Goal: Use online tool/utility: Utilize a website feature to perform a specific function

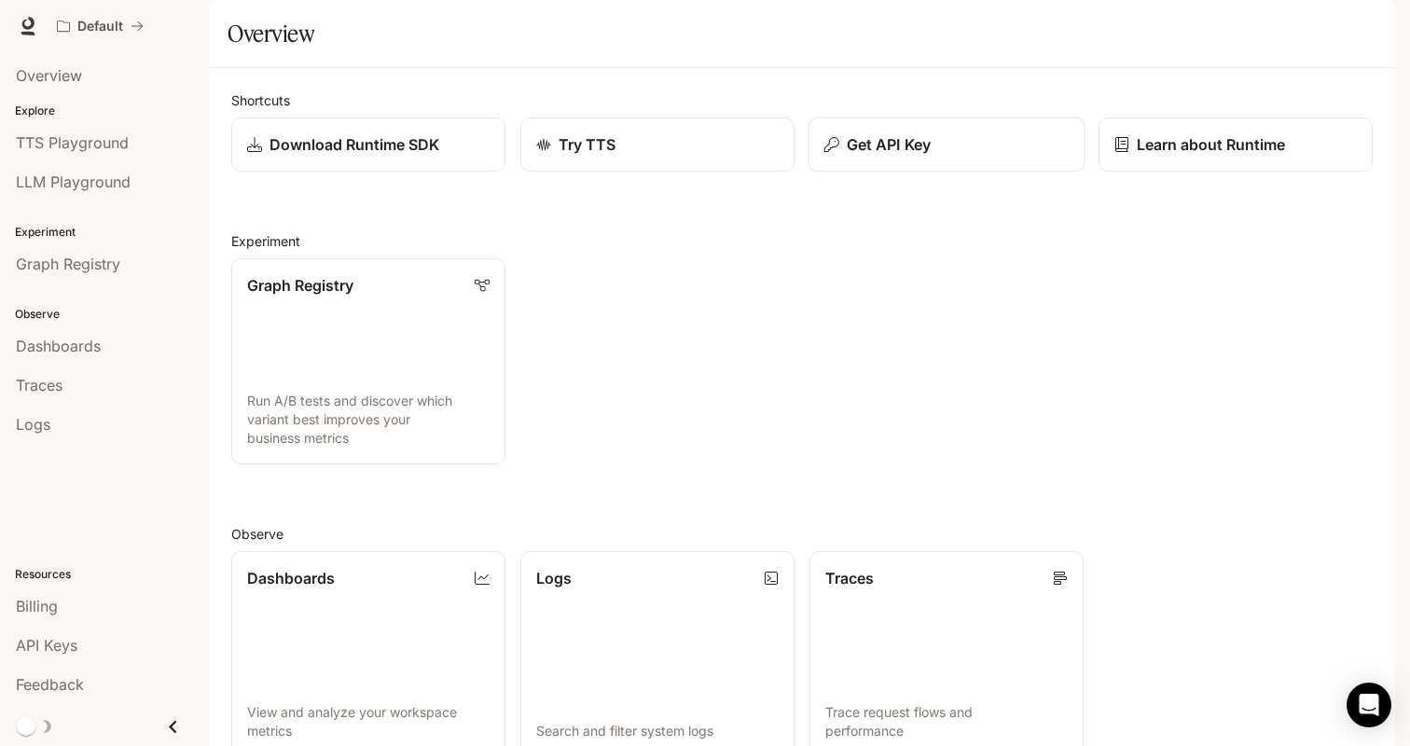
click at [844, 156] on div "Get API Key" at bounding box center [946, 144] width 245 height 22
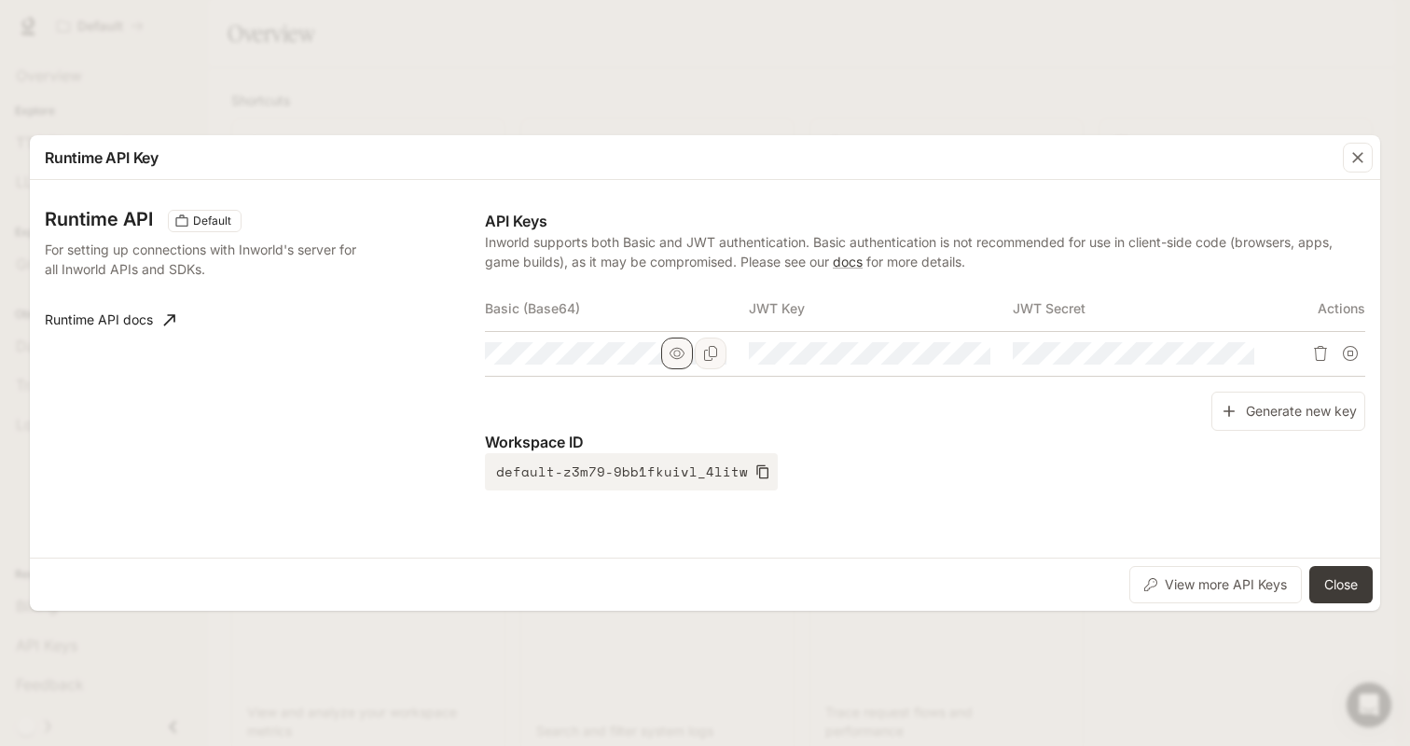
click at [678, 355] on icon "button" at bounding box center [676, 353] width 15 height 15
click at [716, 350] on icon "Copy Basic (Base64)" at bounding box center [710, 353] width 13 height 15
click at [882, 57] on div "Runtime API Key Runtime API Default For setting up connections with Inworld's s…" at bounding box center [705, 373] width 1410 height 746
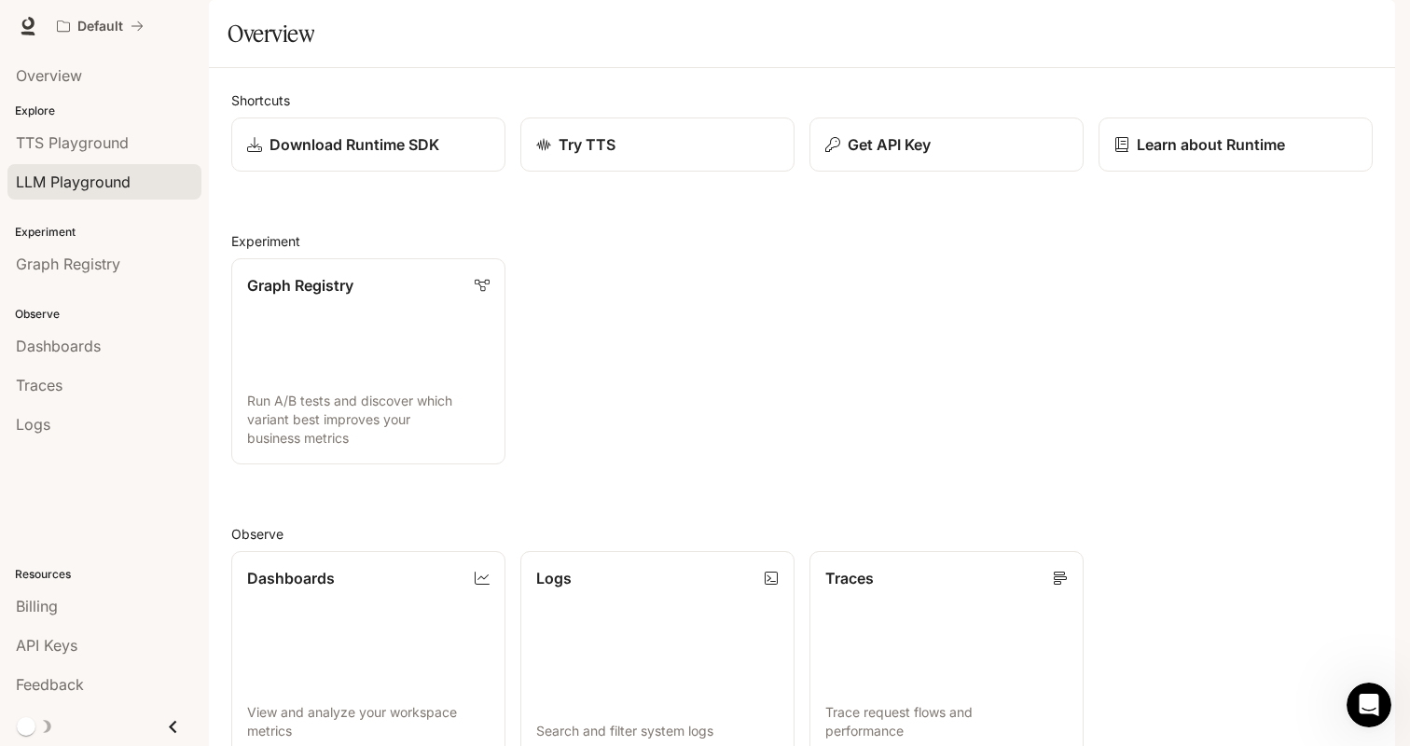
click at [129, 180] on span "LLM Playground" at bounding box center [73, 182] width 115 height 22
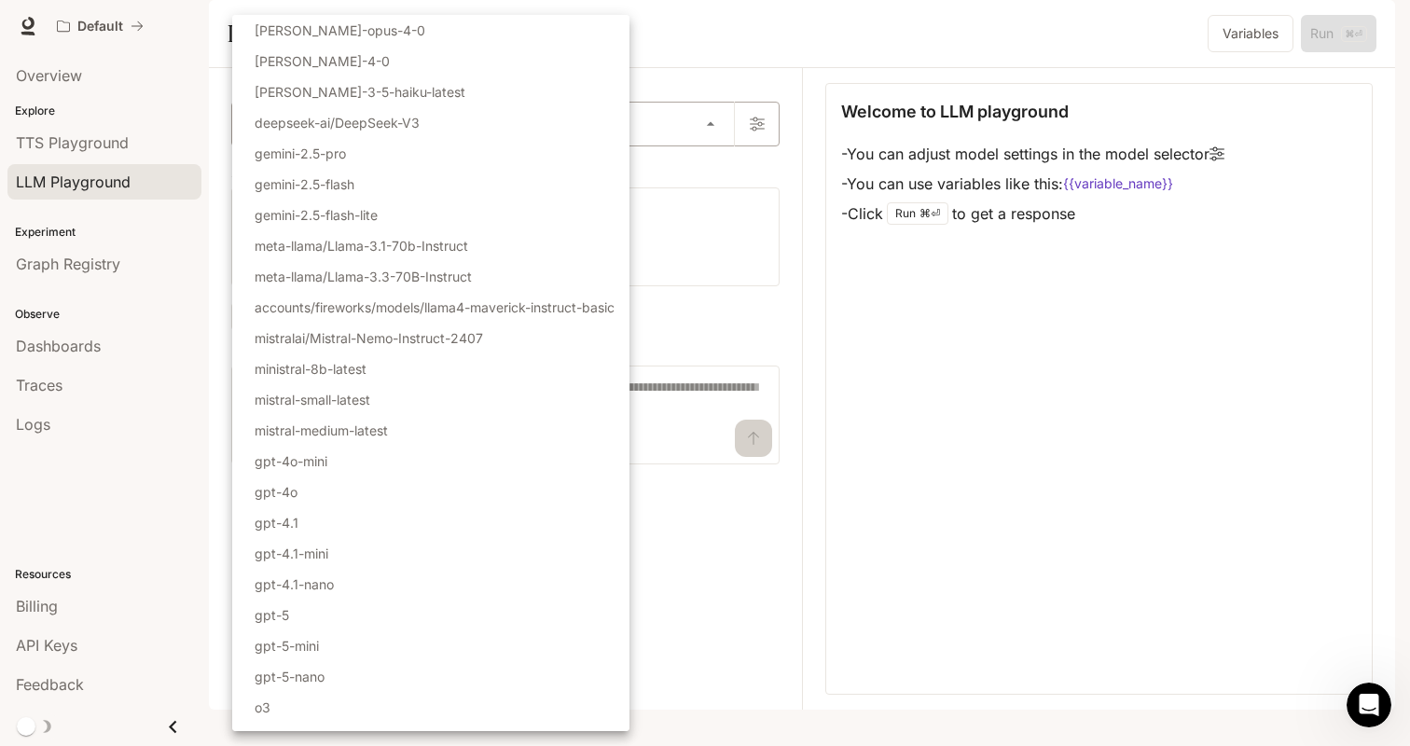
click at [486, 188] on body "Skip to main content Default Runtime Runtime Documentation Documentation Portal…" at bounding box center [705, 373] width 1410 height 746
click at [770, 75] on div at bounding box center [705, 373] width 1410 height 746
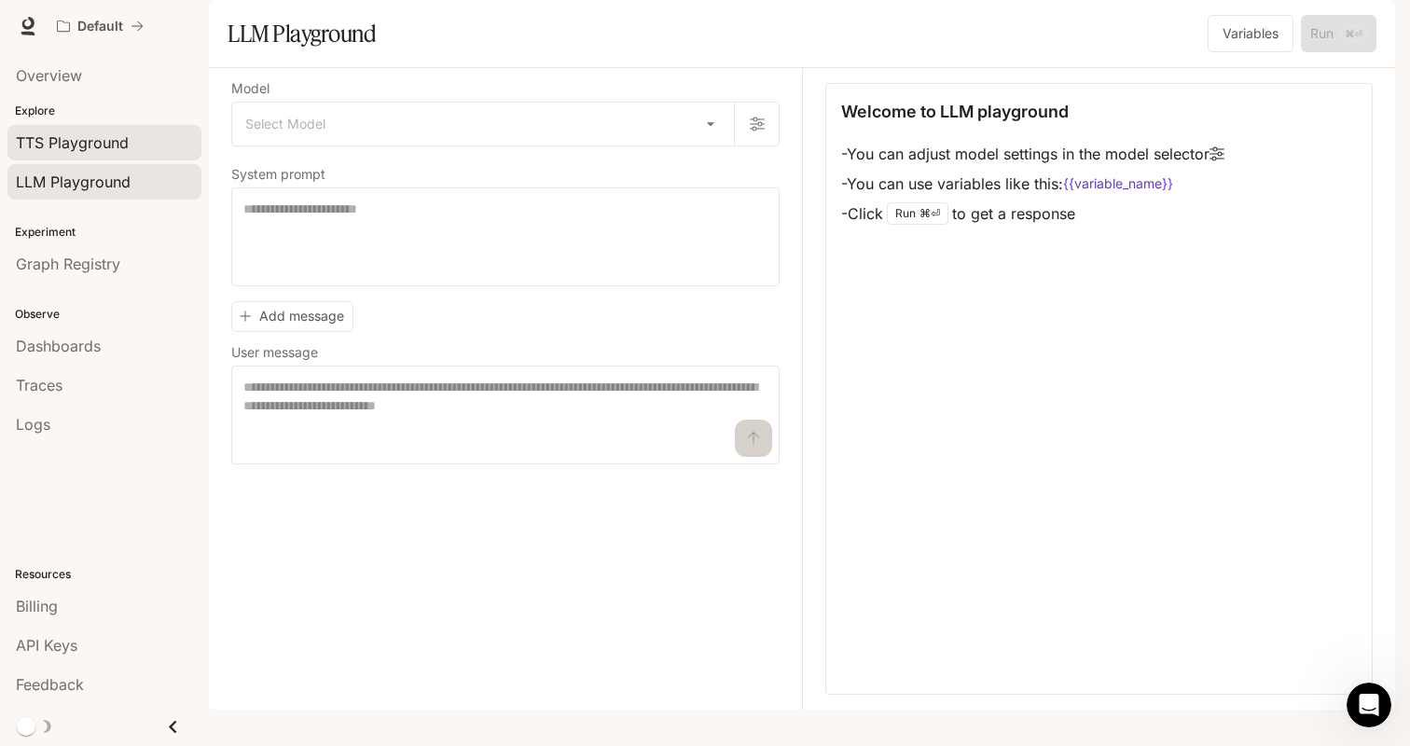
click at [141, 130] on link "TTS Playground" at bounding box center [104, 142] width 194 height 35
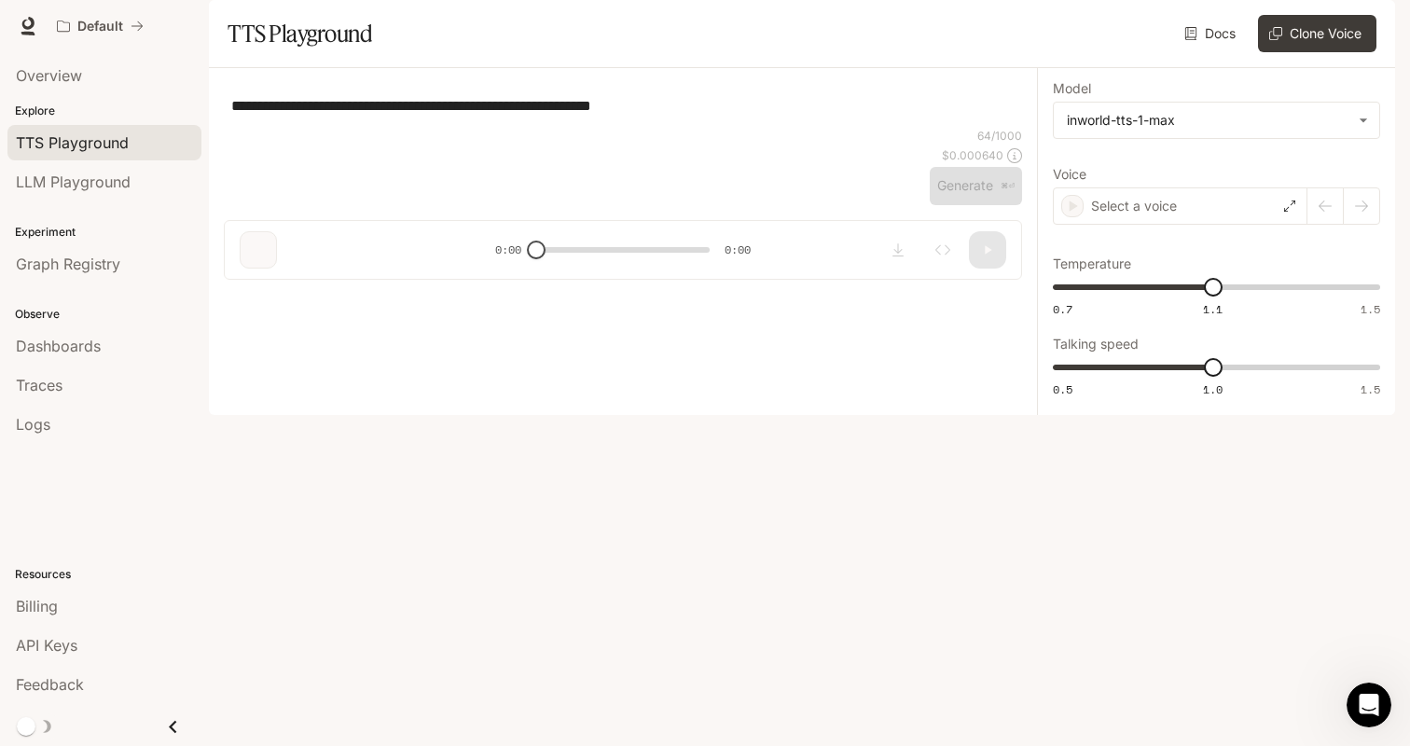
type textarea "**********"
type input "***"
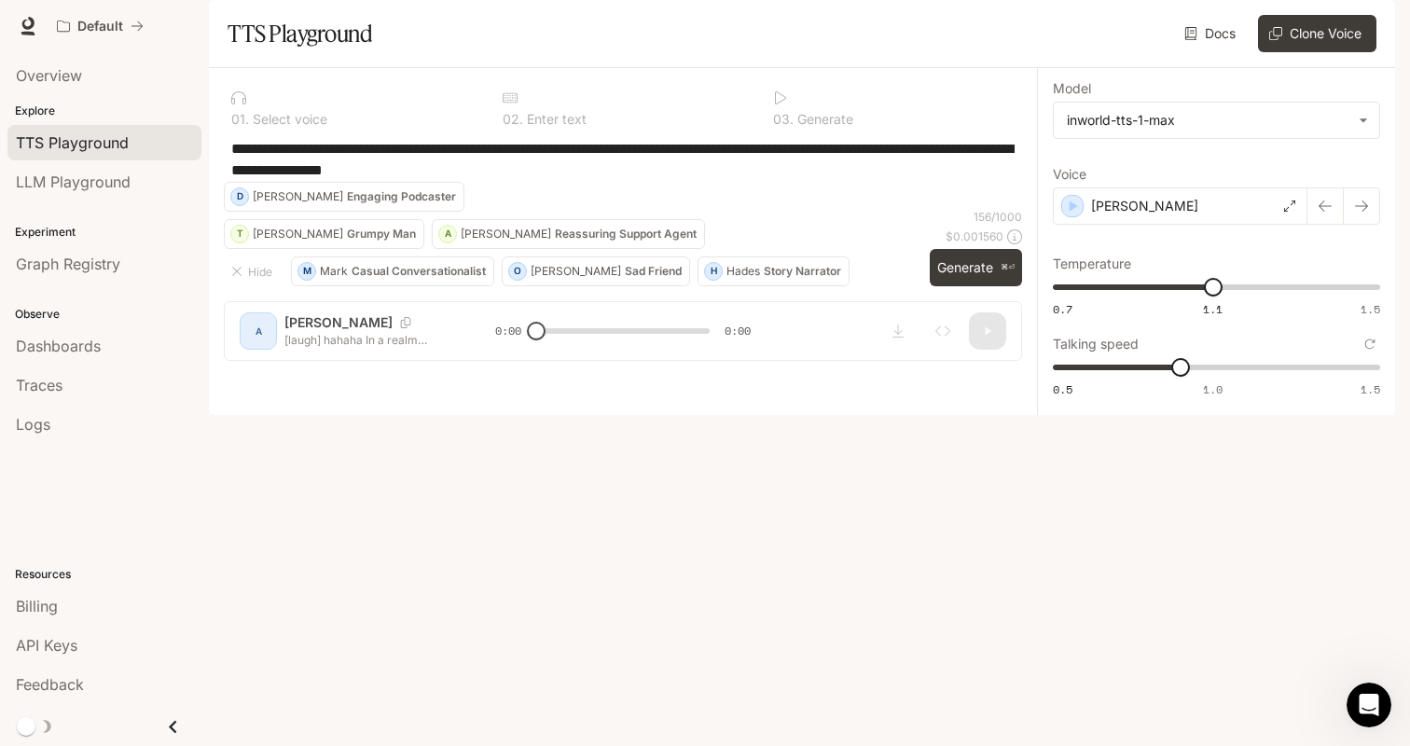
click at [953, 376] on div "**********" at bounding box center [623, 222] width 828 height 308
click at [752, 286] on button "H Hades Story Narrator" at bounding box center [773, 271] width 152 height 30
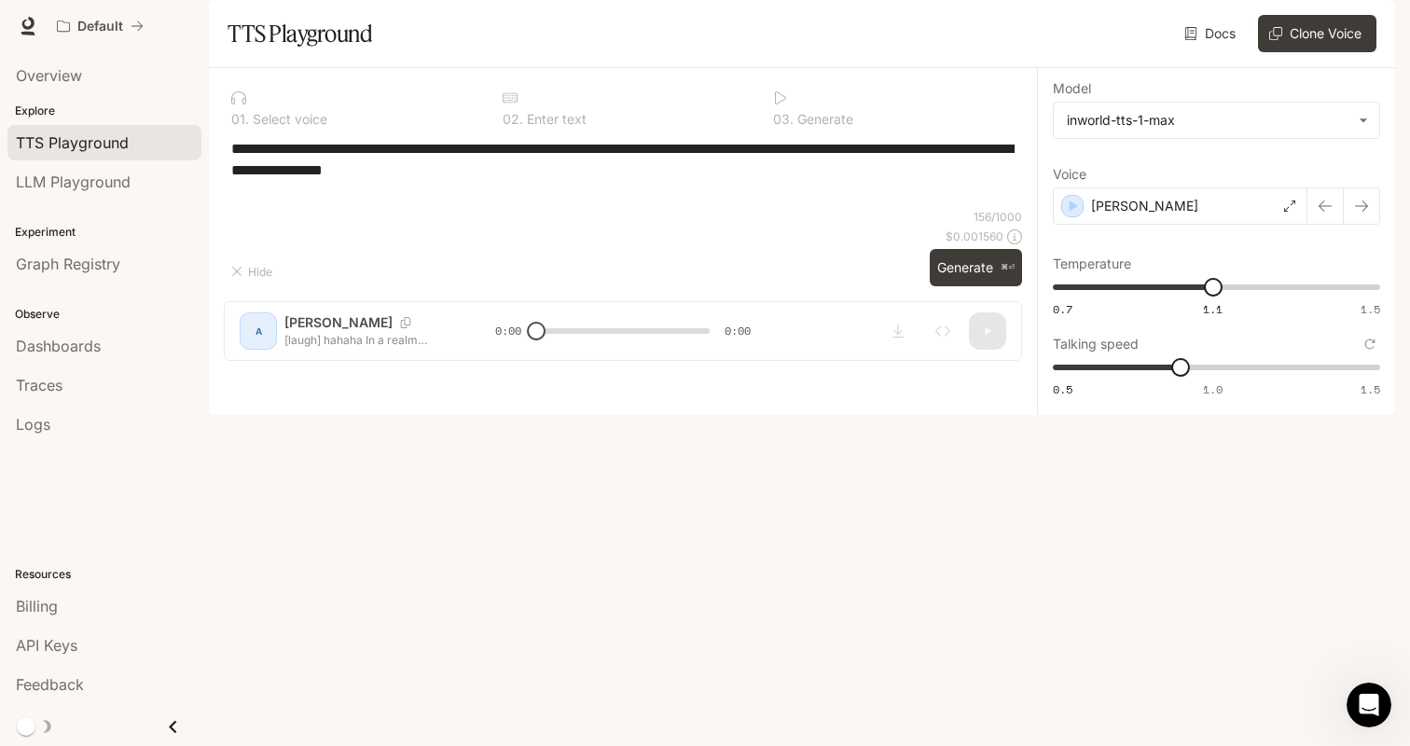
type textarea "**********"
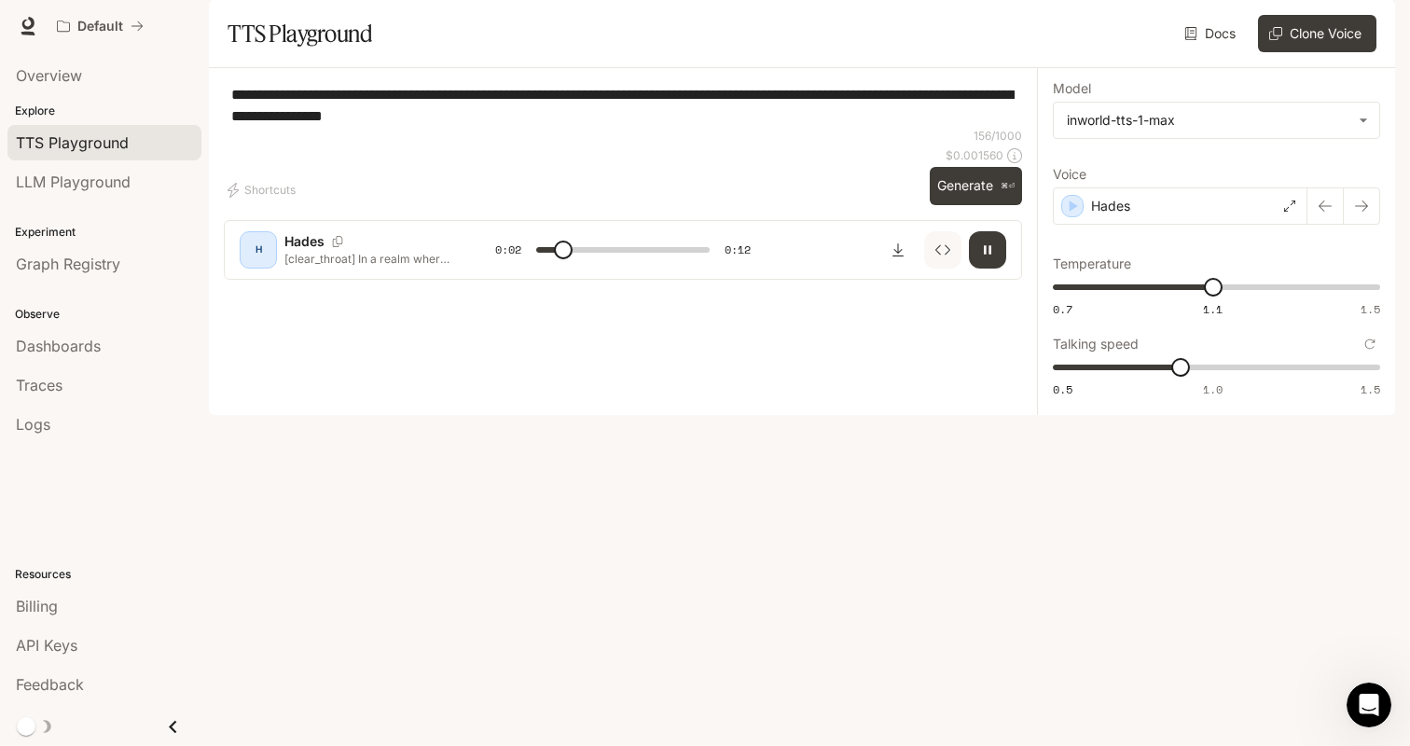
click at [950, 269] on button "Inspect" at bounding box center [942, 249] width 37 height 37
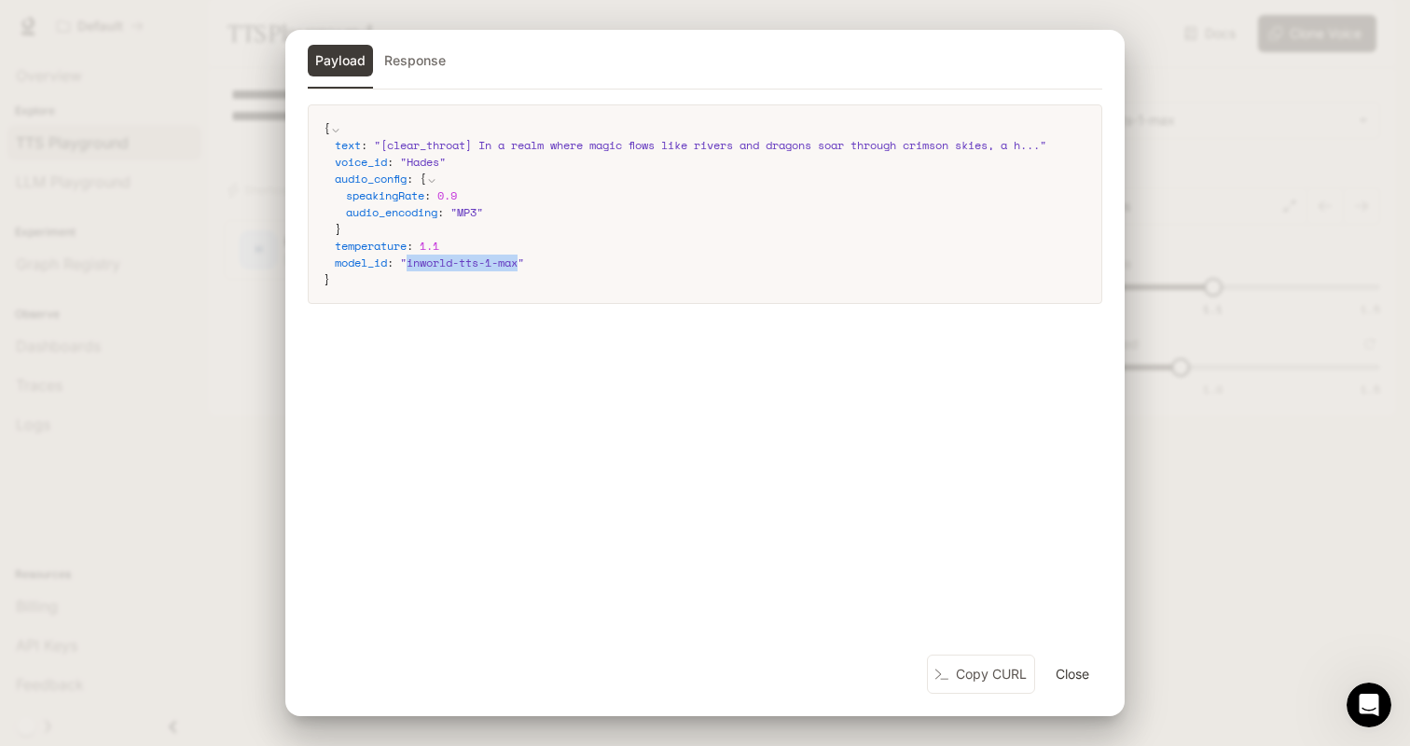
drag, startPoint x: 527, startPoint y: 264, endPoint x: 409, endPoint y: 266, distance: 117.5
click at [409, 266] on span "" inworld-tts-1-max "" at bounding box center [462, 263] width 124 height 16
copy span "inworld-tts-1-max"
click at [1142, 30] on div "Payload Response { text : " [clear_throat] In a realm where magic flows like ri…" at bounding box center [705, 373] width 1410 height 746
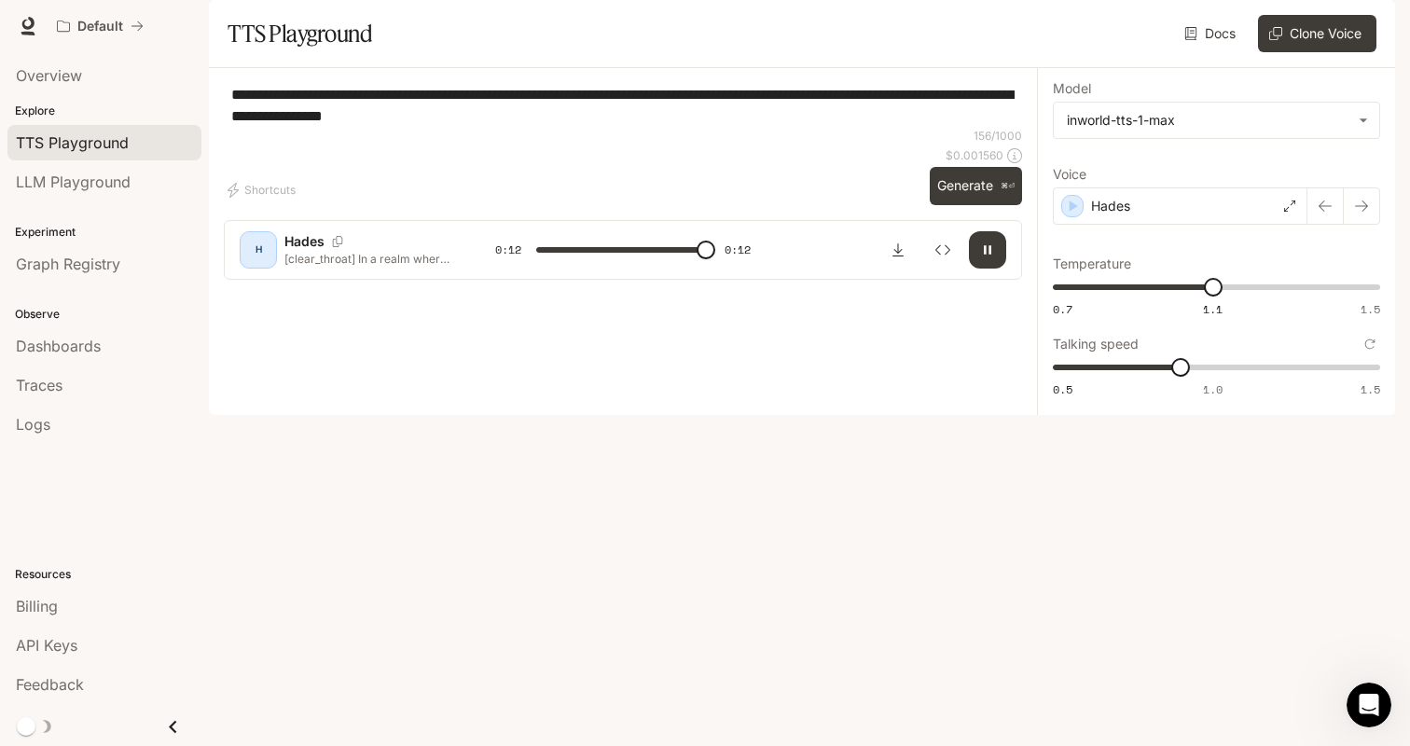
type input "*"
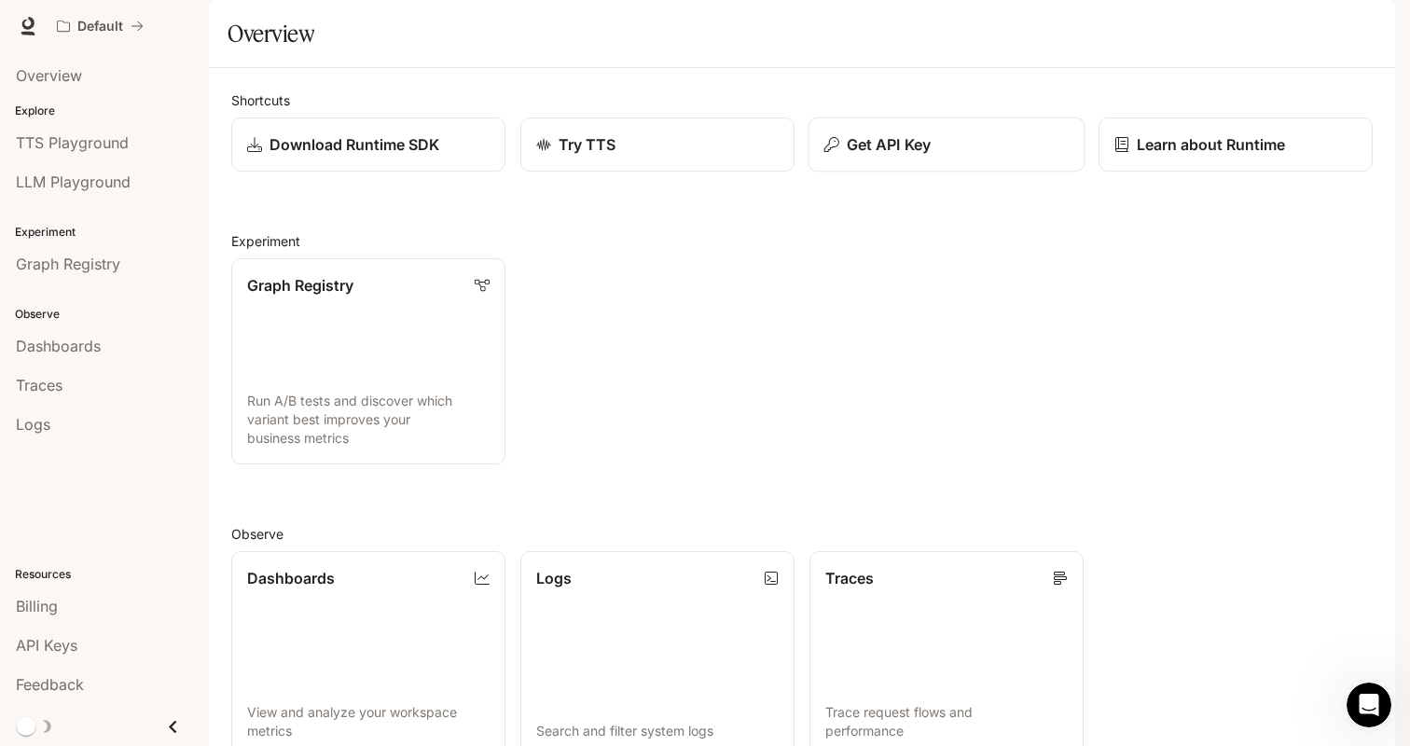
click at [929, 173] on button "Get API Key" at bounding box center [946, 144] width 277 height 55
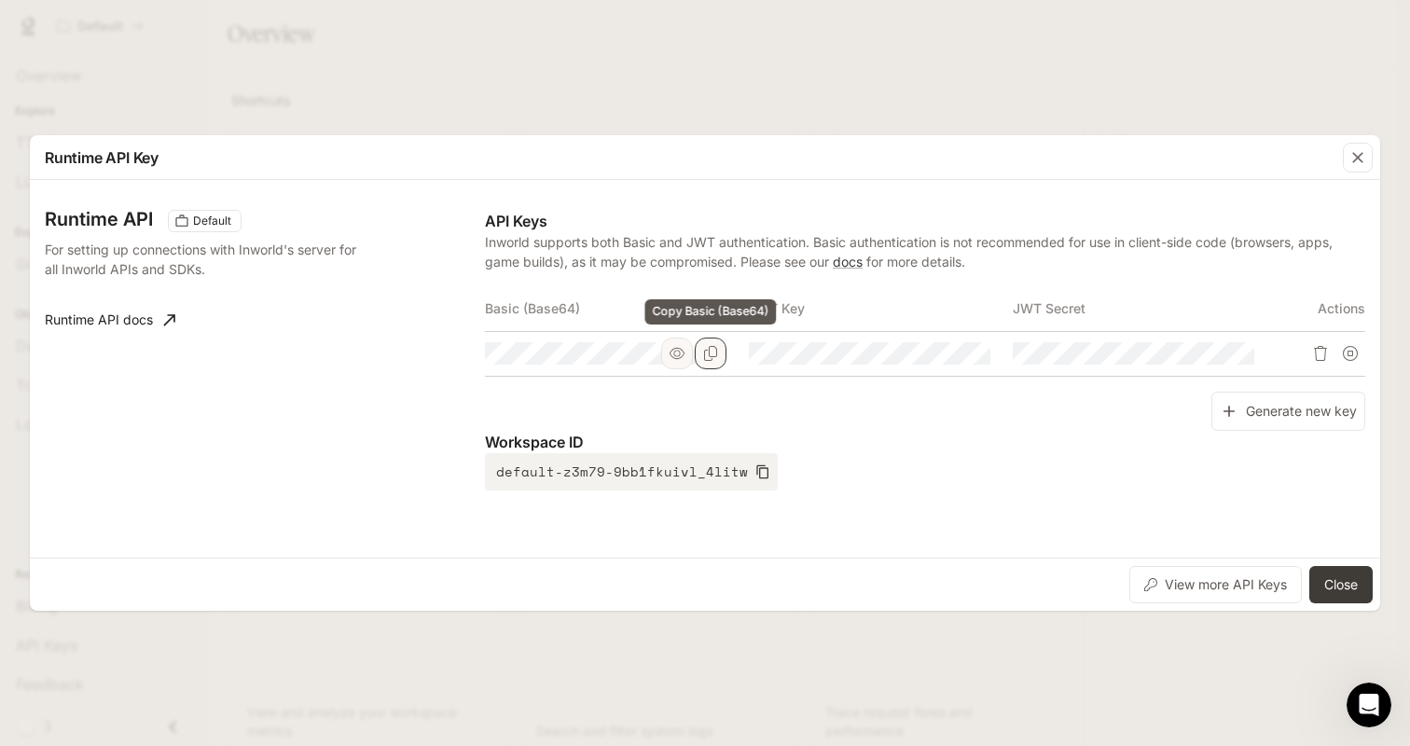
click at [704, 351] on icon "Copy Basic (Base64)" at bounding box center [710, 353] width 15 height 15
click at [314, 102] on div "Runtime API Key Runtime API Default For setting up connections with Inworld's s…" at bounding box center [705, 373] width 1410 height 746
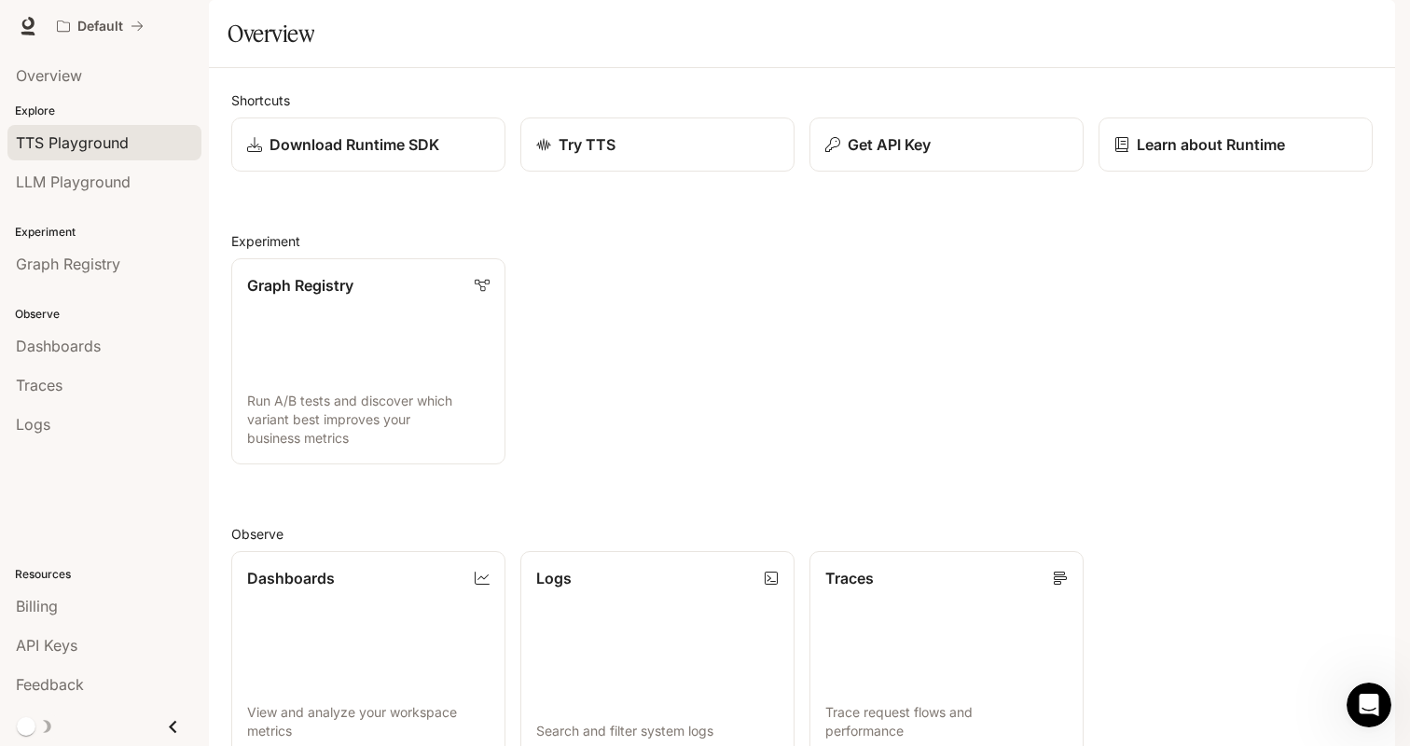
click at [126, 131] on span "TTS Playground" at bounding box center [72, 142] width 113 height 22
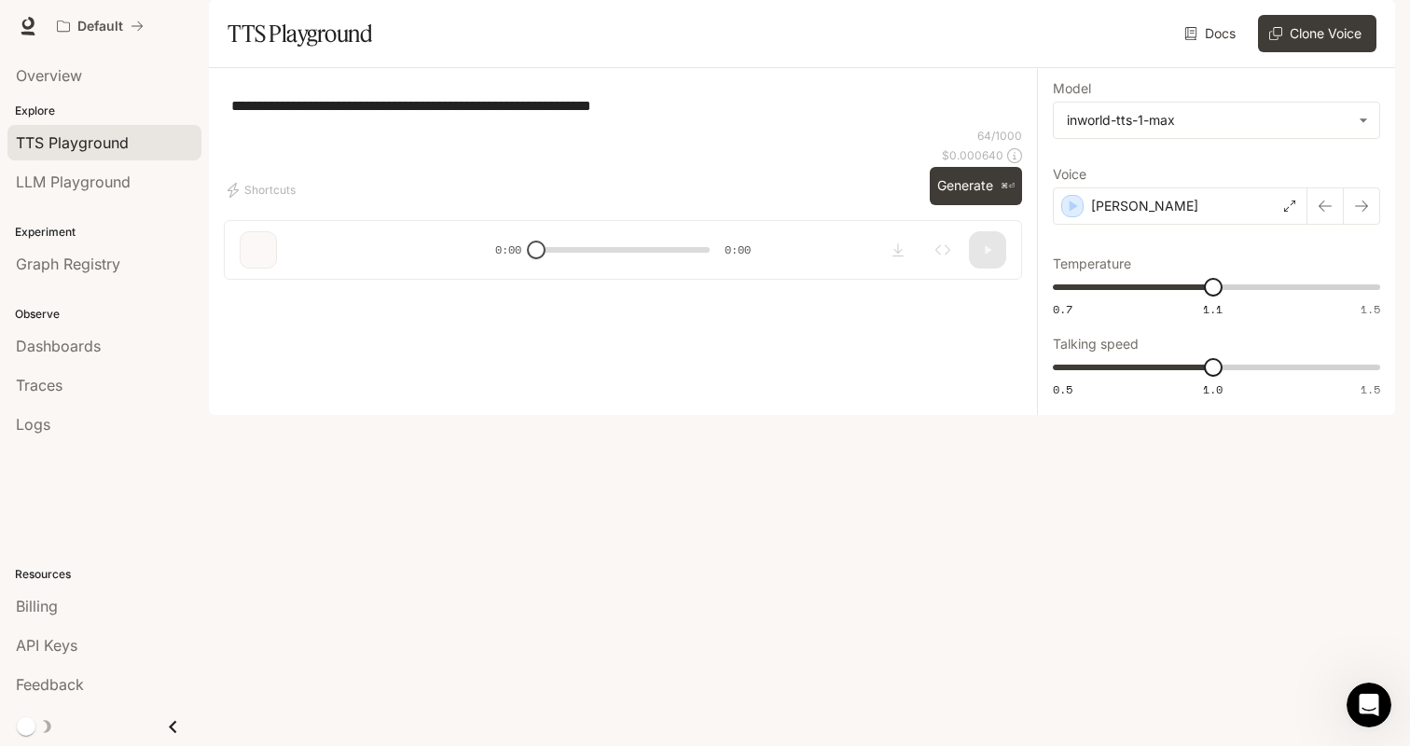
type textarea "**********"
type input "***"
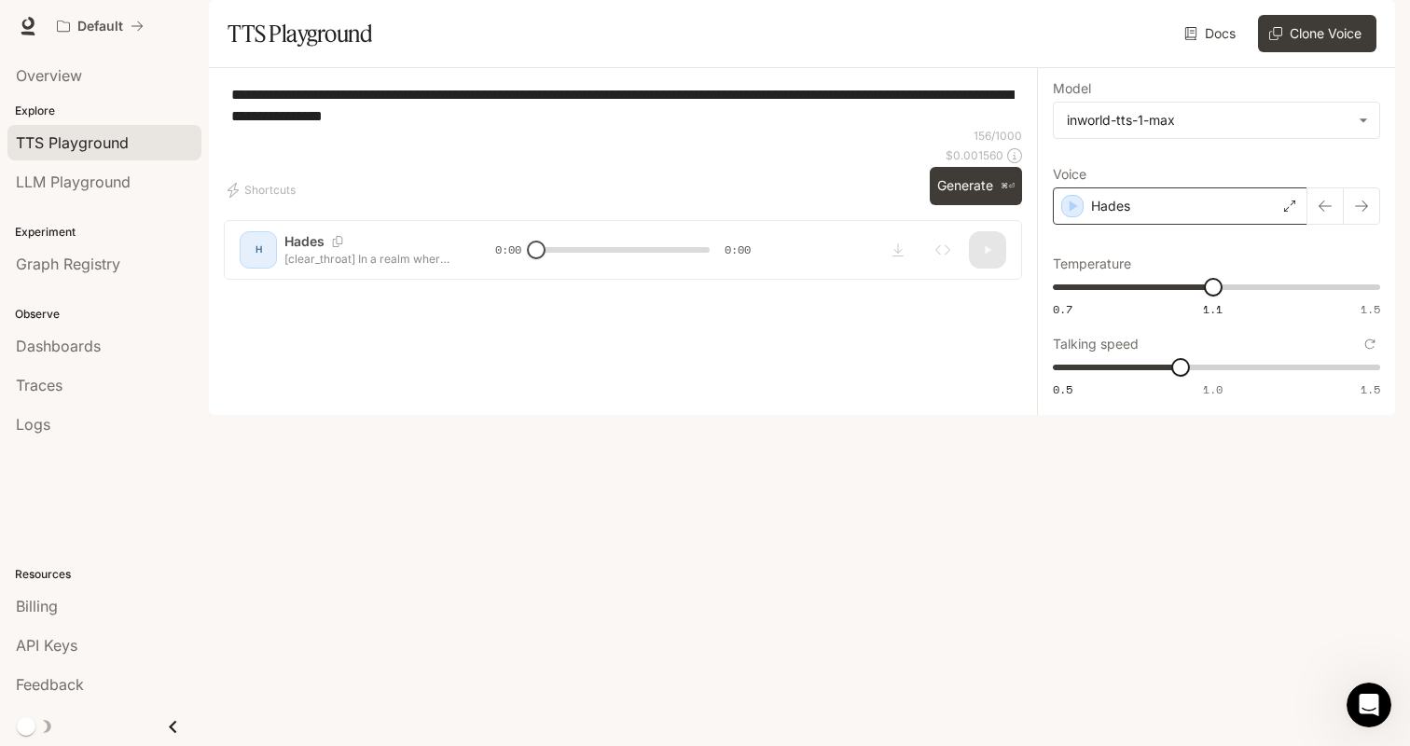
click at [1181, 225] on div "Hades" at bounding box center [1180, 205] width 255 height 37
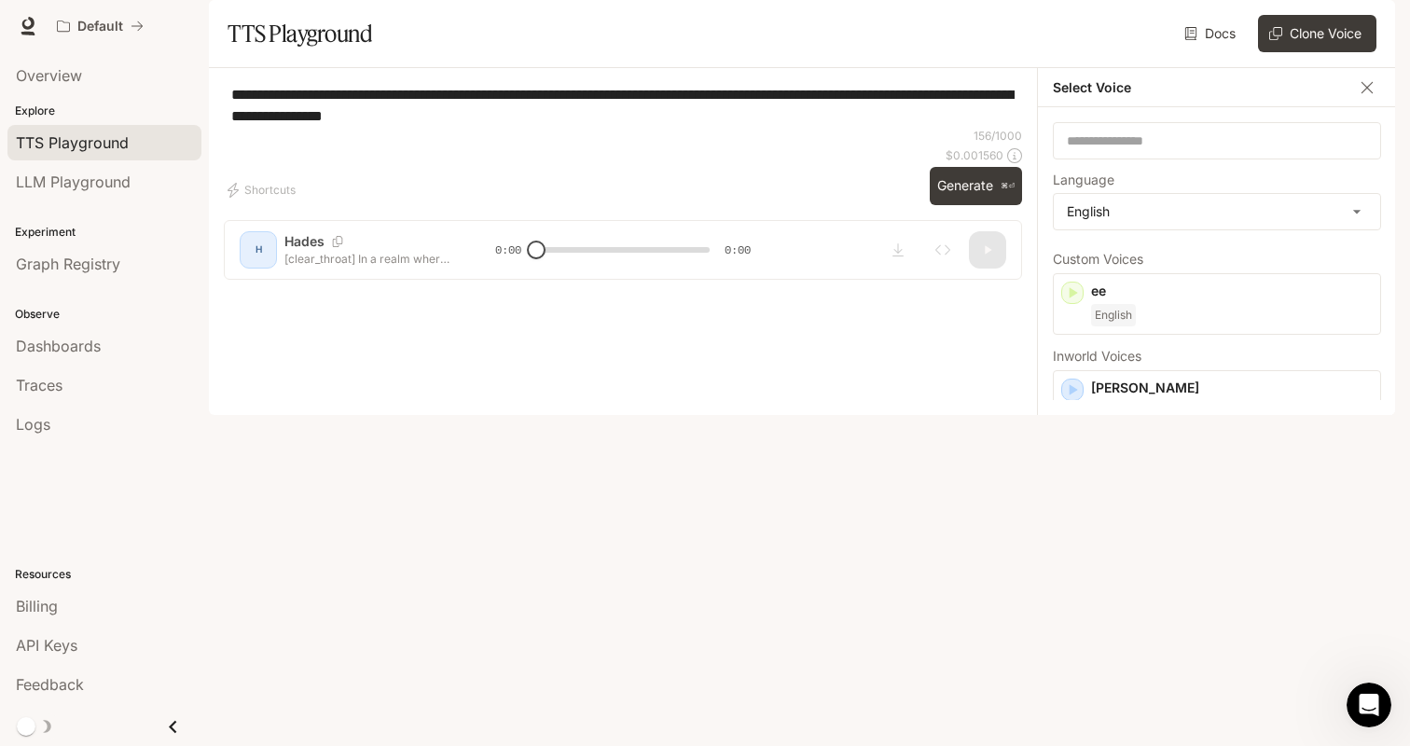
click at [985, 128] on div "**********" at bounding box center [623, 105] width 798 height 45
click at [1131, 397] on p "[PERSON_NAME]" at bounding box center [1232, 388] width 282 height 19
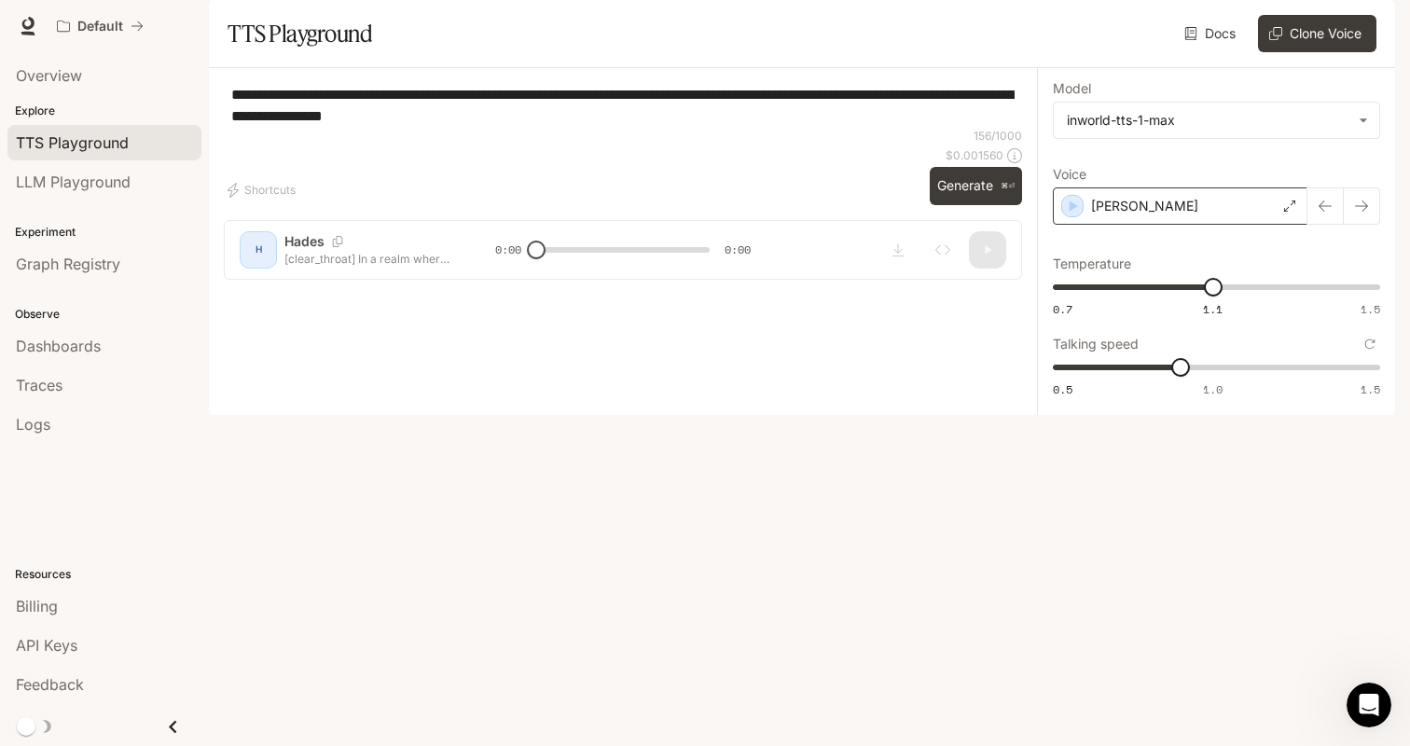
click at [1288, 212] on icon at bounding box center [1289, 205] width 11 height 11
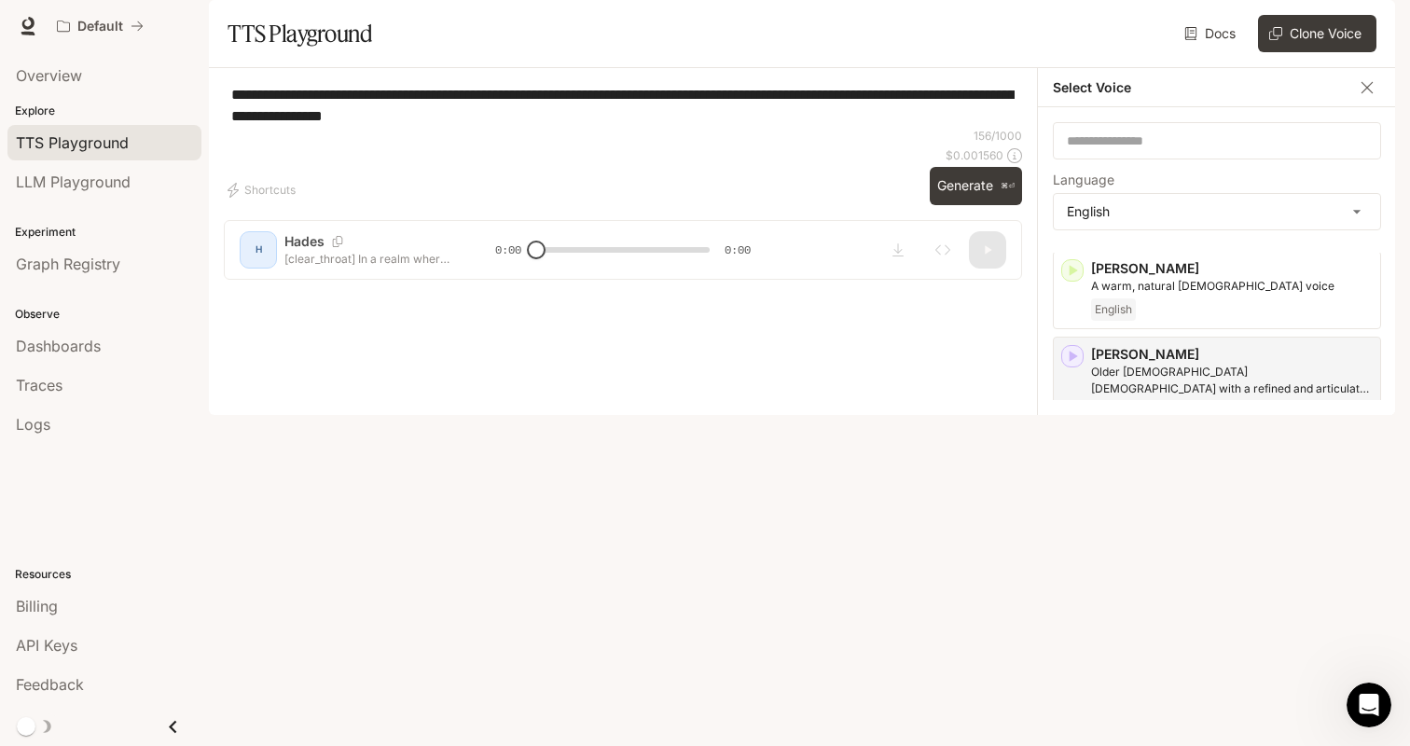
scroll to position [223, 0]
click at [1234, 508] on div "[PERSON_NAME] and elegant [DEMOGRAPHIC_DATA] voice English" at bounding box center [1232, 478] width 282 height 62
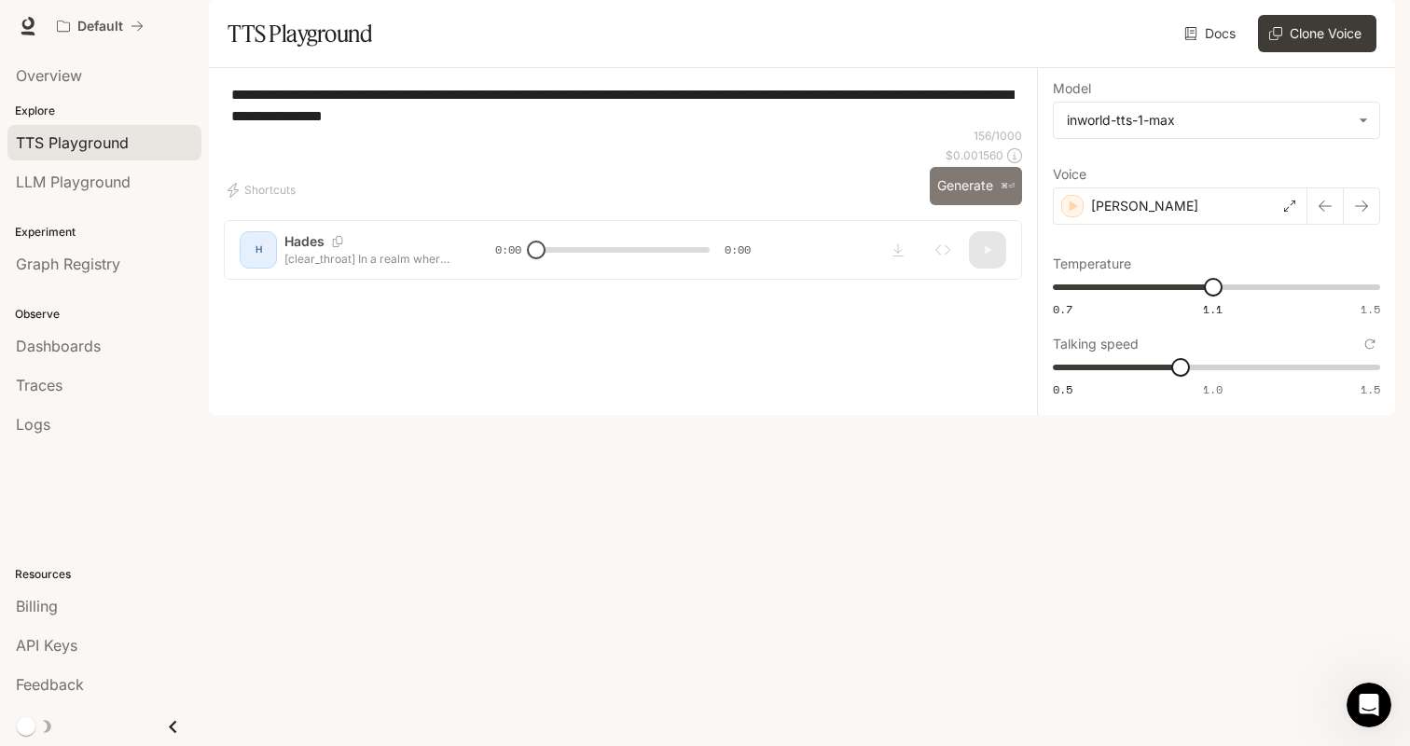
click at [981, 205] on button "Generate ⌘⏎" at bounding box center [976, 186] width 92 height 38
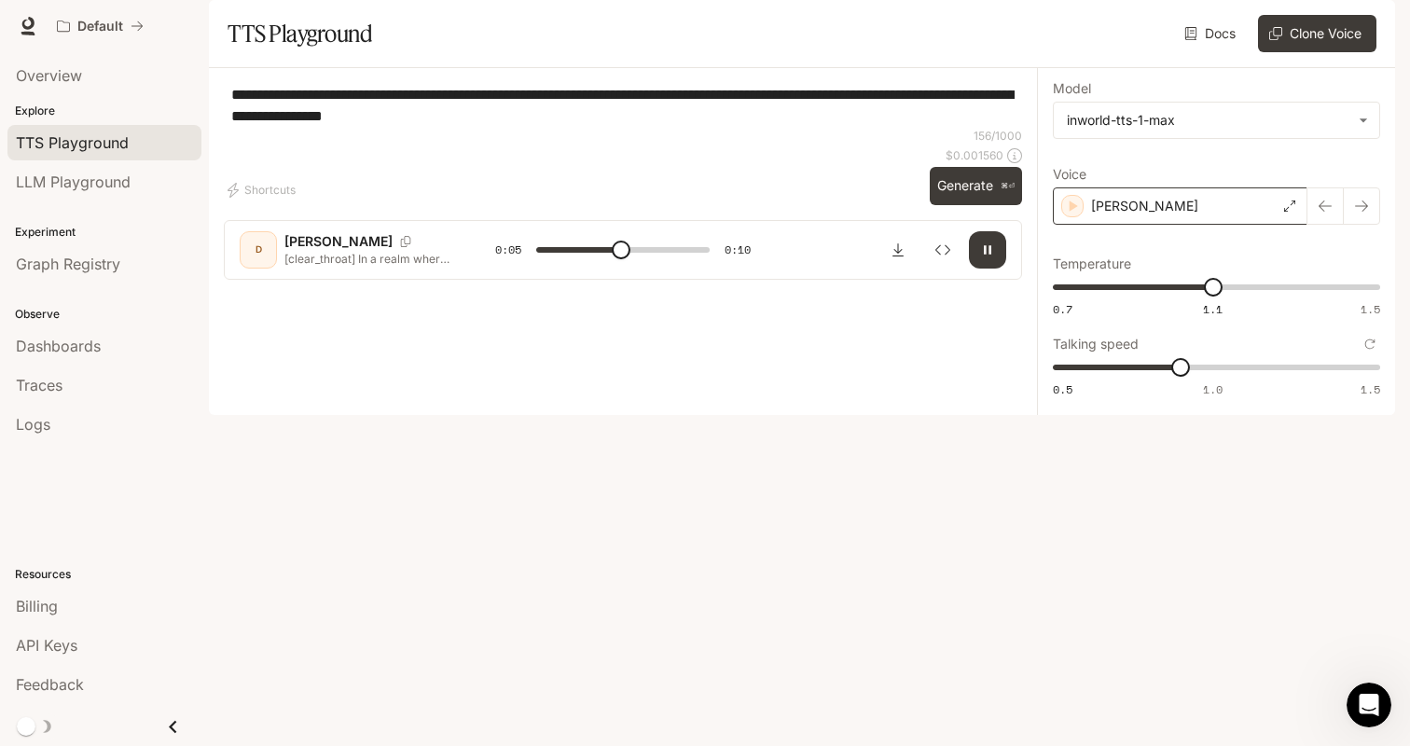
click at [1138, 215] on p "[PERSON_NAME]" at bounding box center [1144, 206] width 107 height 19
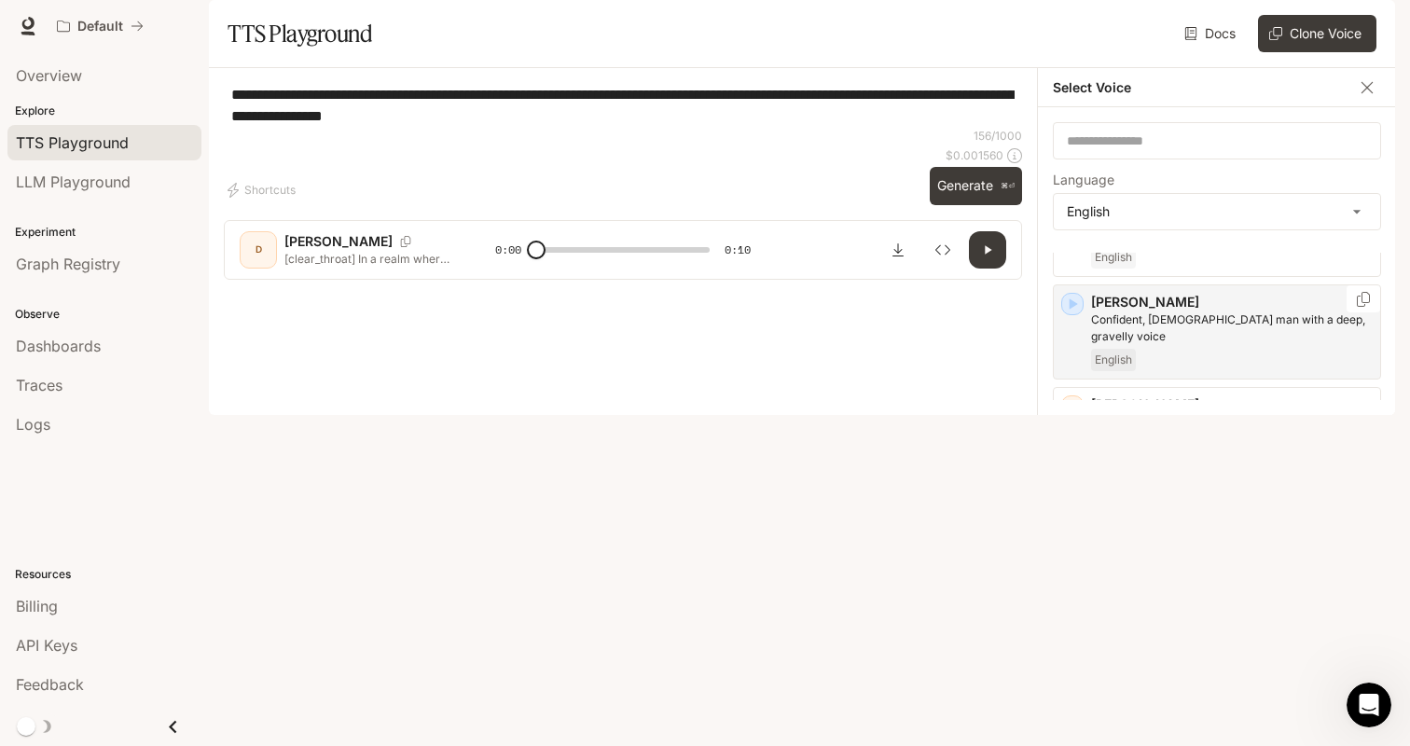
scroll to position [1165, 0]
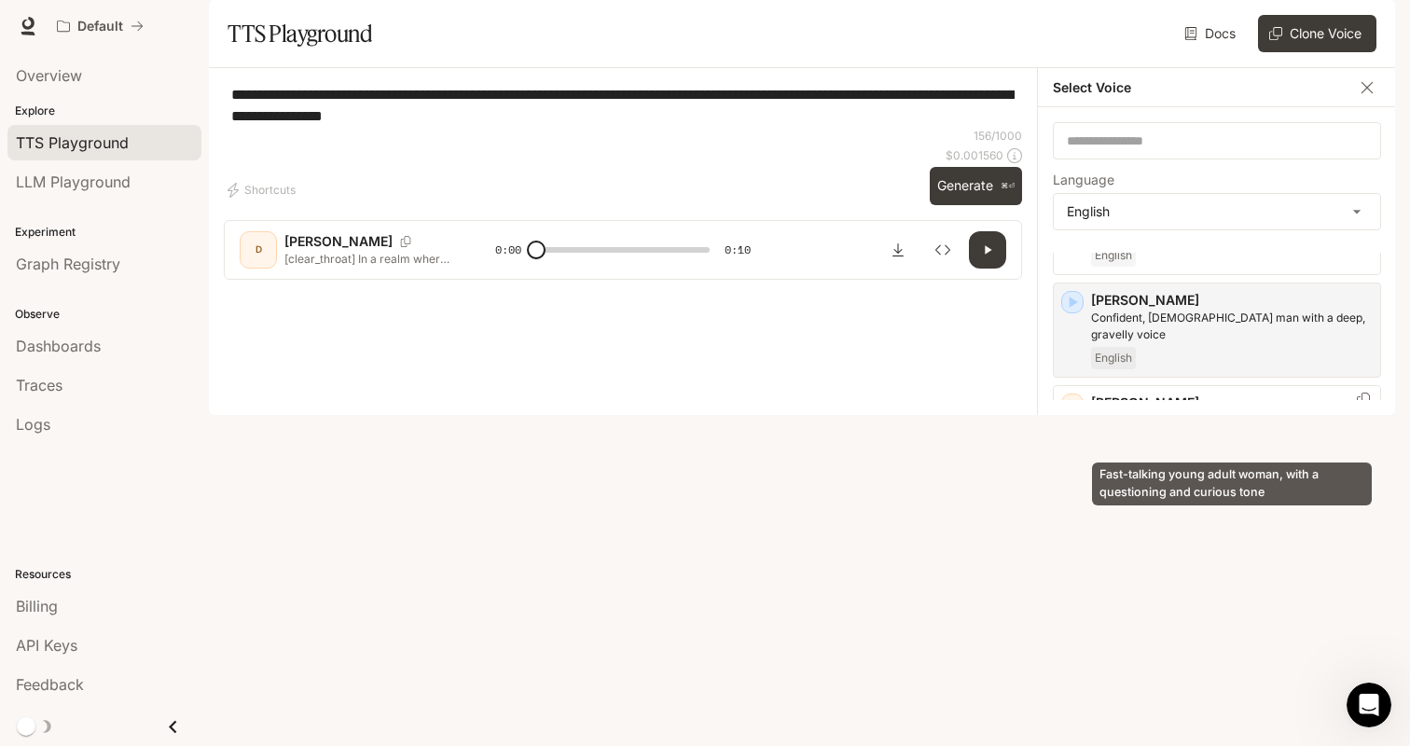
click at [1193, 442] on p "Fast-talking young adult woman, with a questioning and curious tone" at bounding box center [1232, 429] width 282 height 34
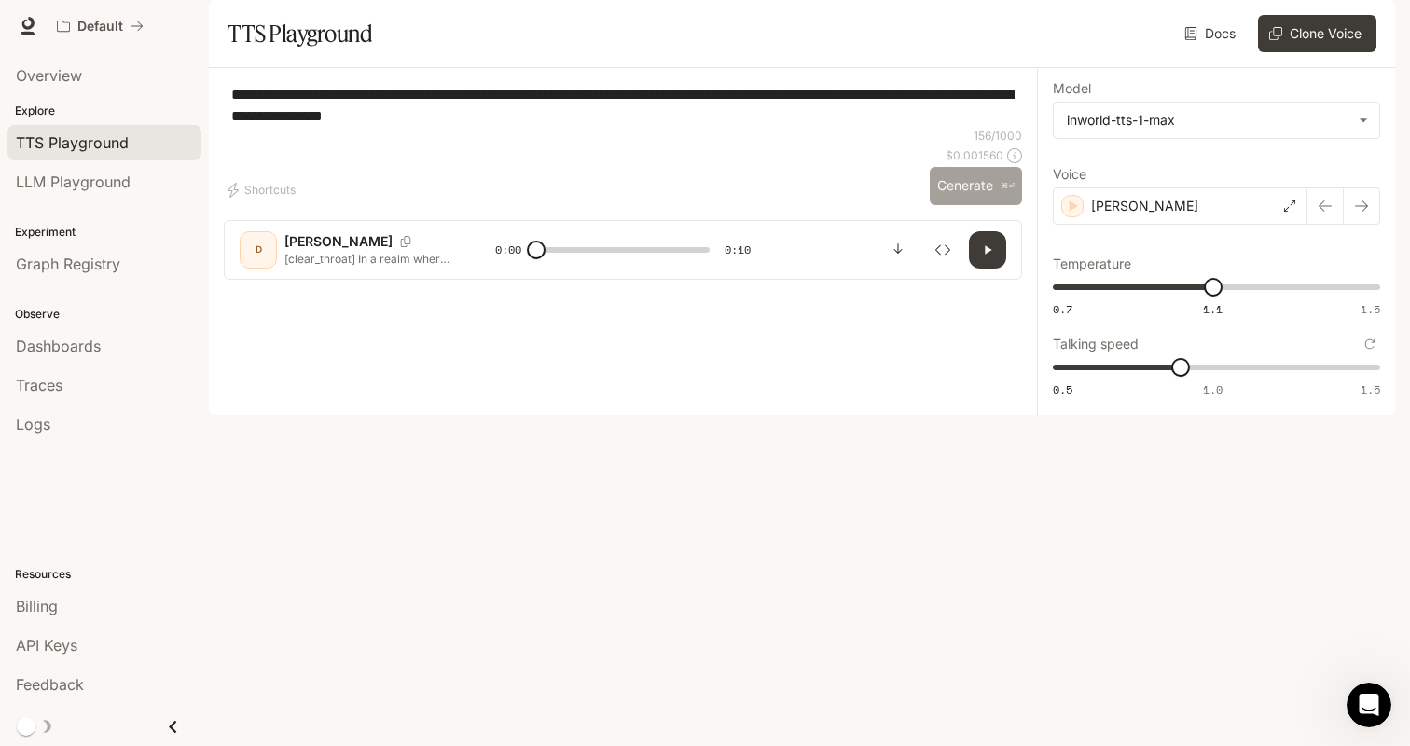
click at [976, 205] on button "Generate ⌘⏎" at bounding box center [976, 186] width 92 height 38
click at [1158, 225] on div "[PERSON_NAME]" at bounding box center [1180, 205] width 255 height 37
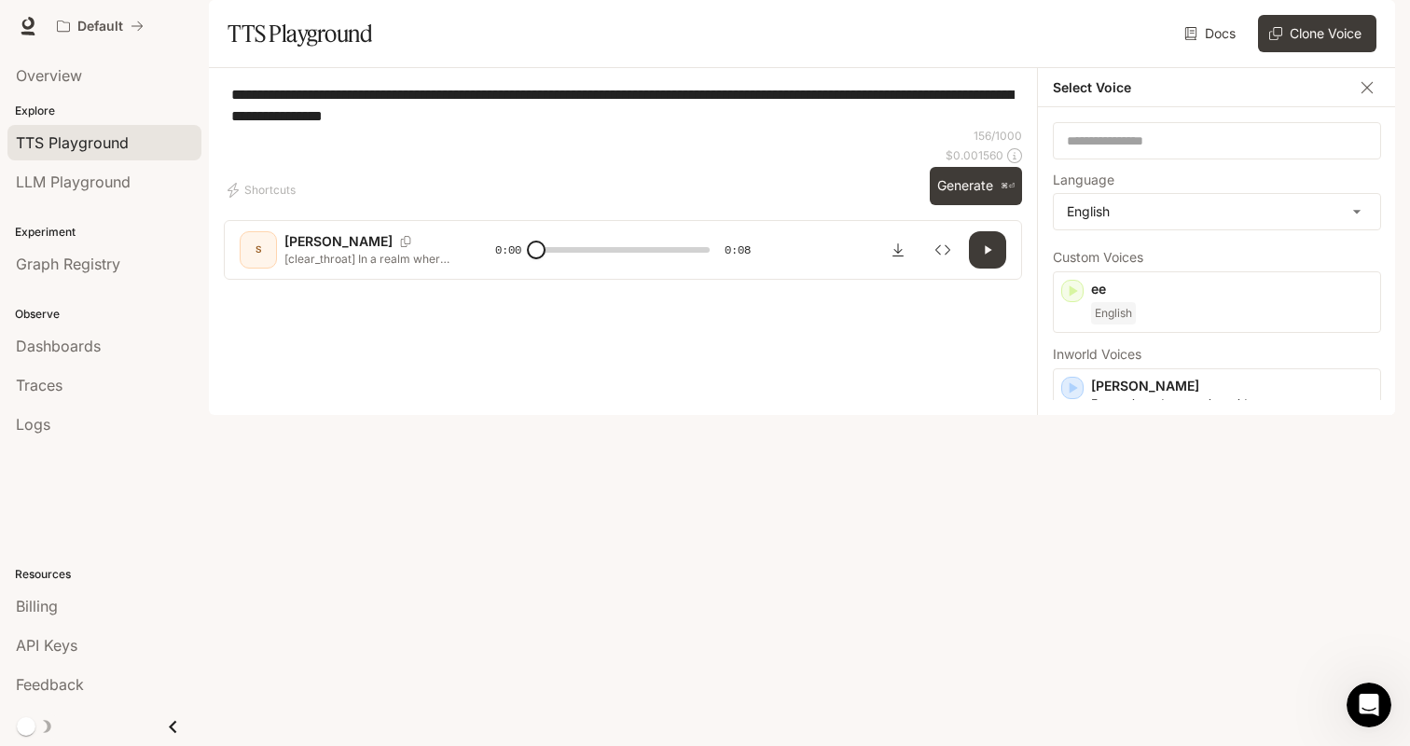
scroll to position [0, 0]
click at [1228, 320] on div "Custom Voices ee English" at bounding box center [1217, 294] width 328 height 82
click at [1228, 326] on div "English" at bounding box center [1232, 315] width 282 height 22
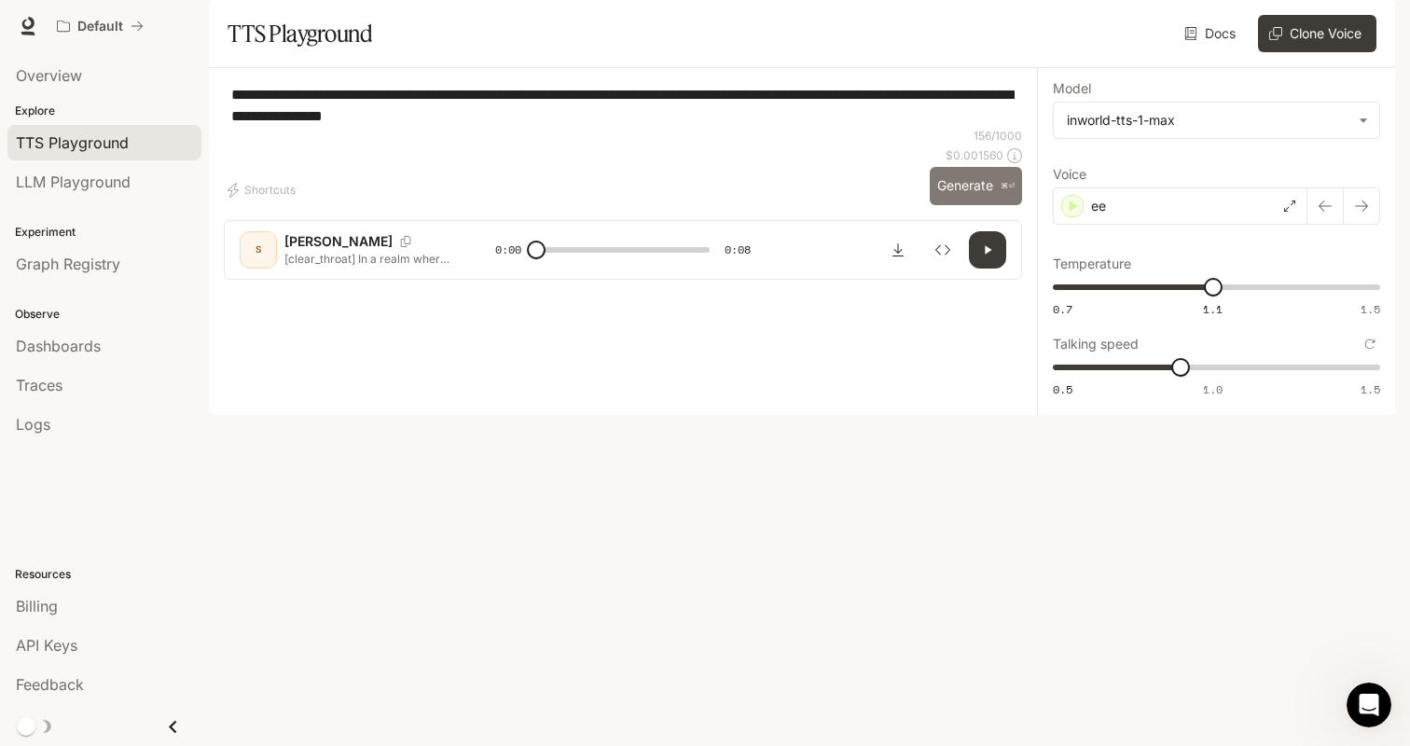
click at [985, 205] on button "Generate ⌘⏎" at bounding box center [976, 186] width 92 height 38
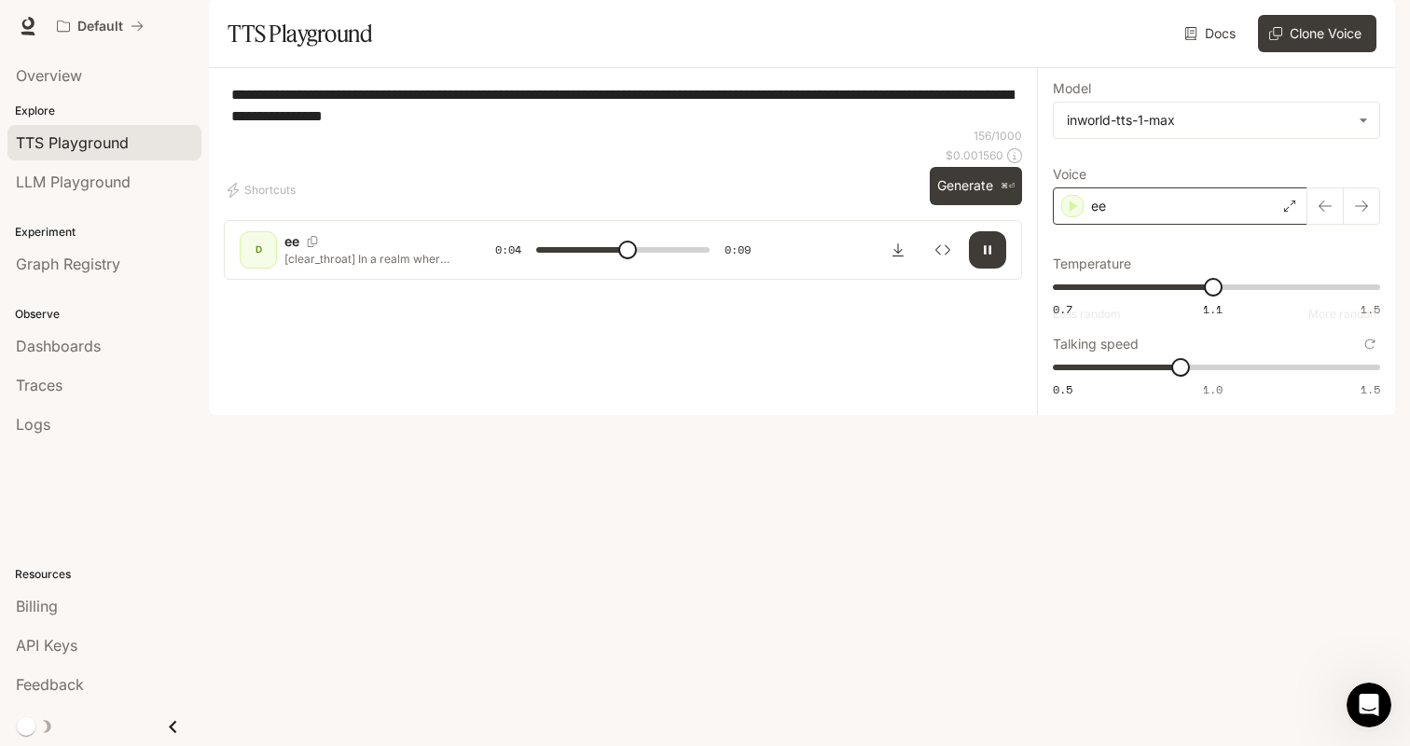
click at [1200, 225] on div "ee" at bounding box center [1180, 205] width 255 height 37
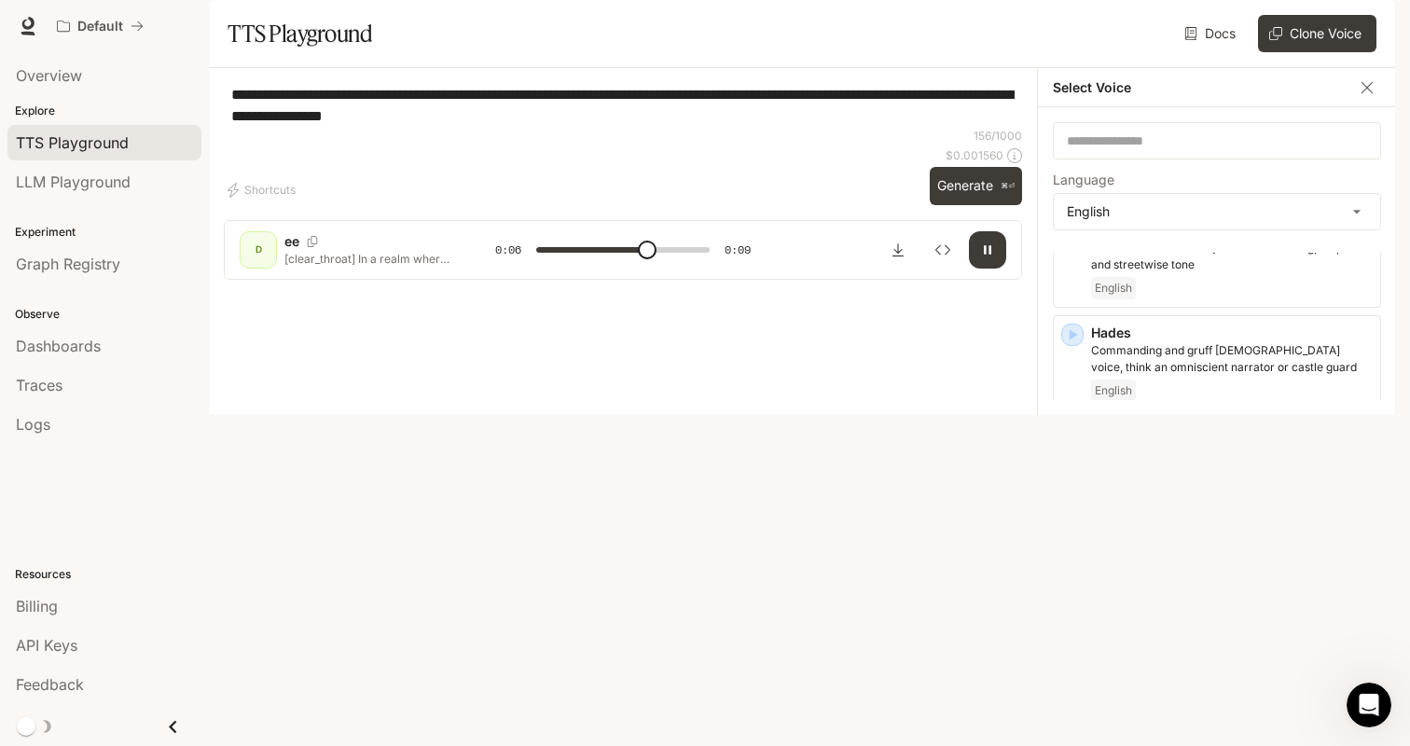
scroll to position [1189, 0]
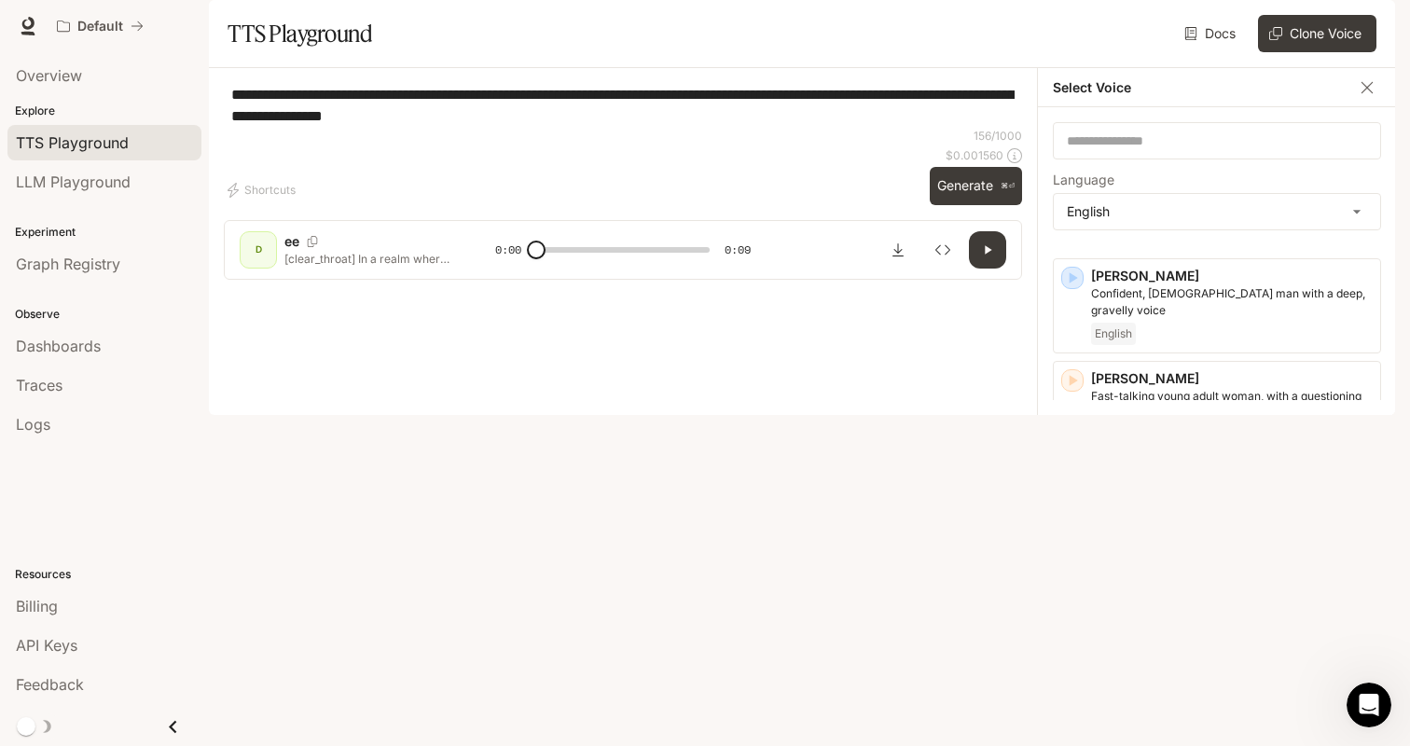
click at [1207, 630] on div "English" at bounding box center [1232, 641] width 282 height 22
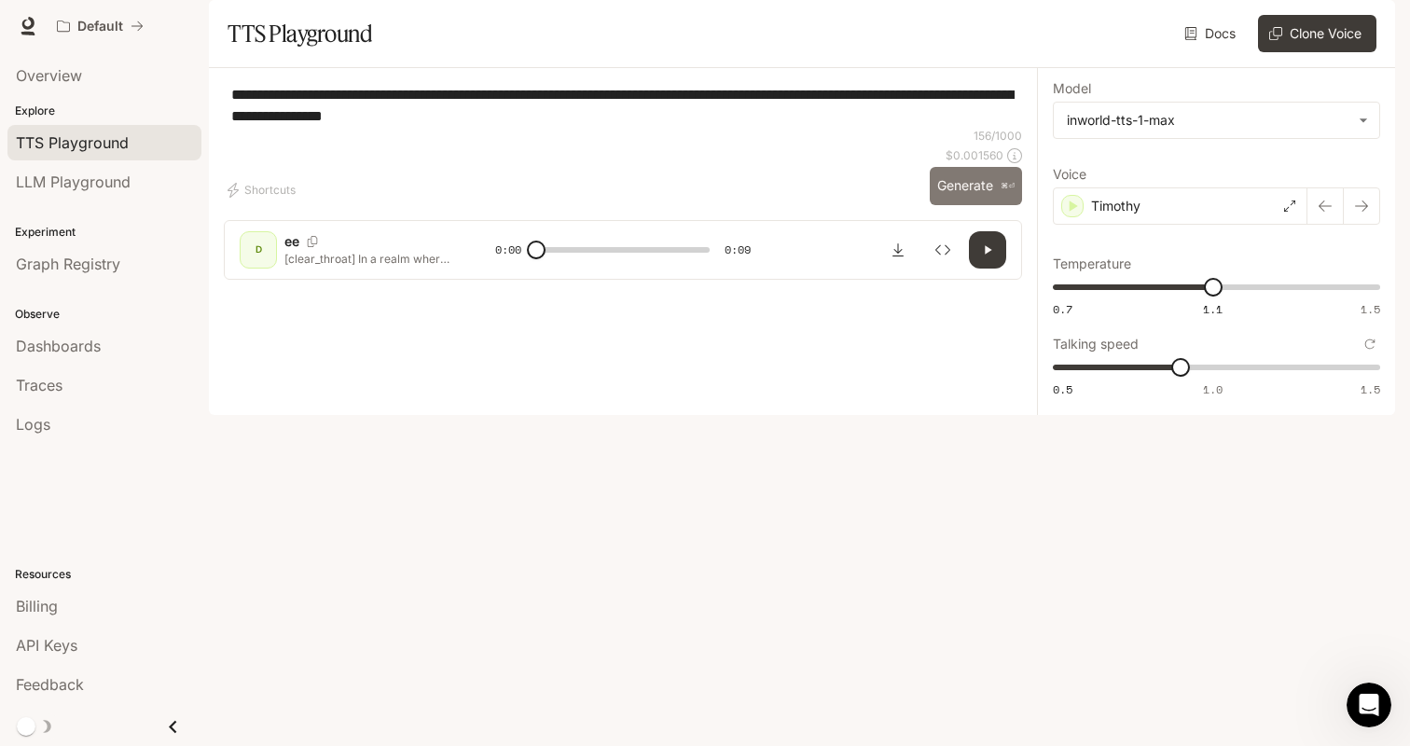
click at [988, 205] on button "Generate ⌘⏎" at bounding box center [976, 186] width 92 height 38
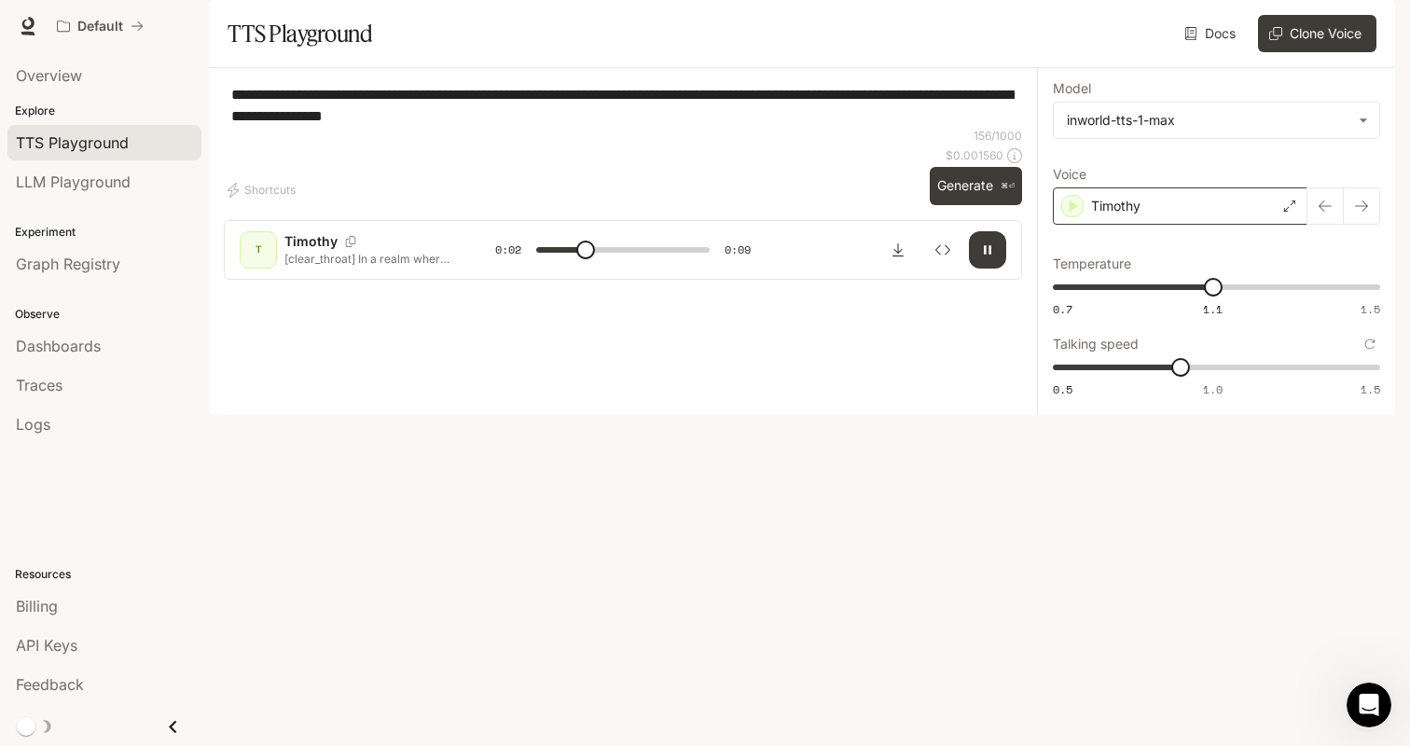
click at [1153, 225] on div "Timothy" at bounding box center [1180, 205] width 255 height 37
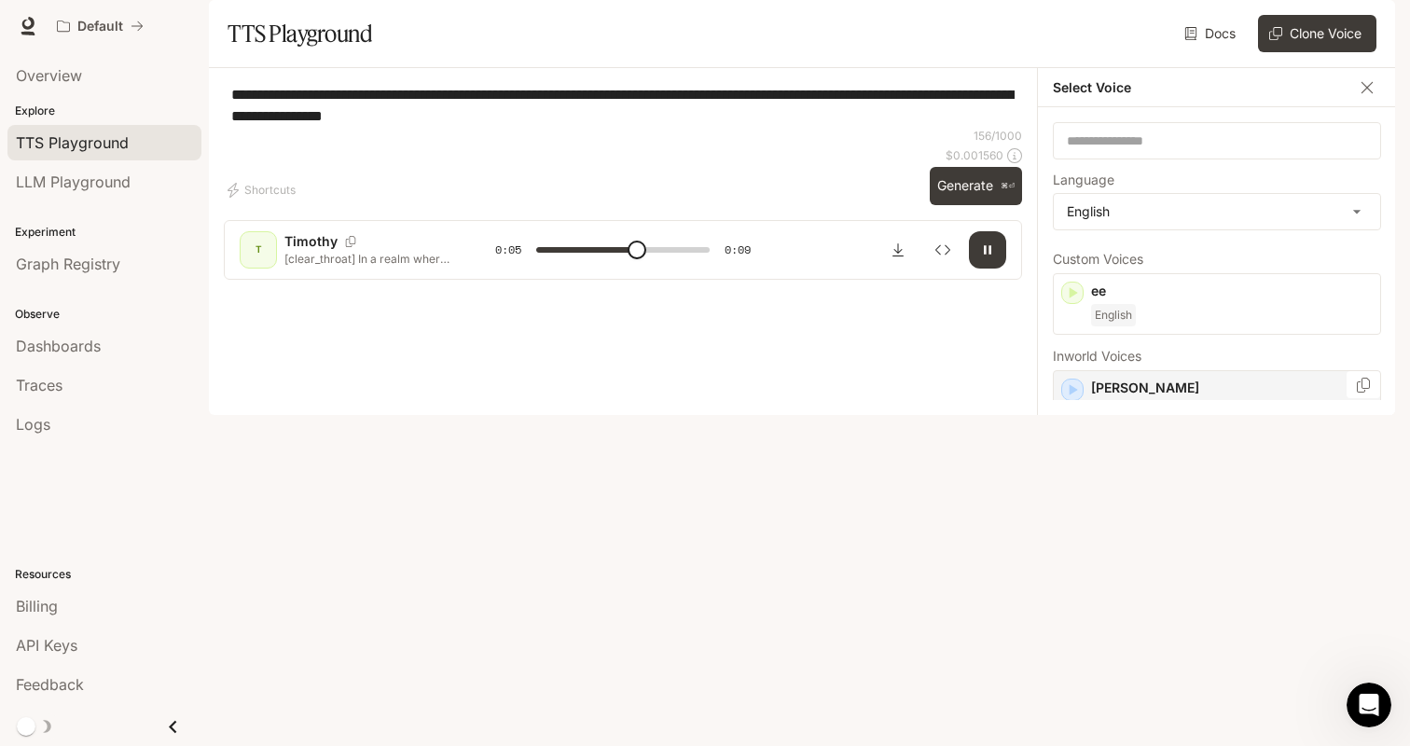
click at [1199, 457] on div "English" at bounding box center [1232, 446] width 282 height 22
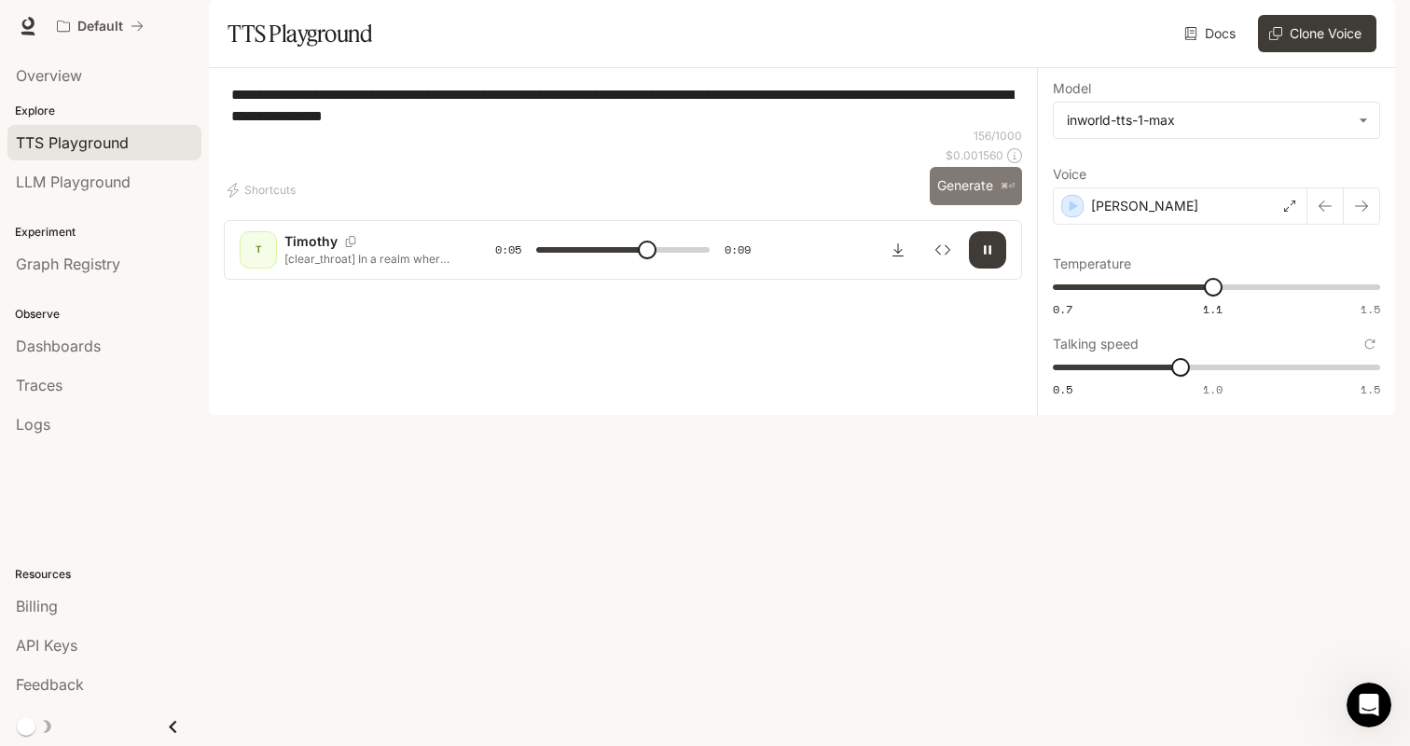
click at [1013, 205] on button "Generate ⌘⏎" at bounding box center [976, 186] width 92 height 38
click at [993, 257] on icon "button" at bounding box center [987, 249] width 15 height 15
click at [950, 269] on button "Inspect" at bounding box center [942, 249] width 37 height 37
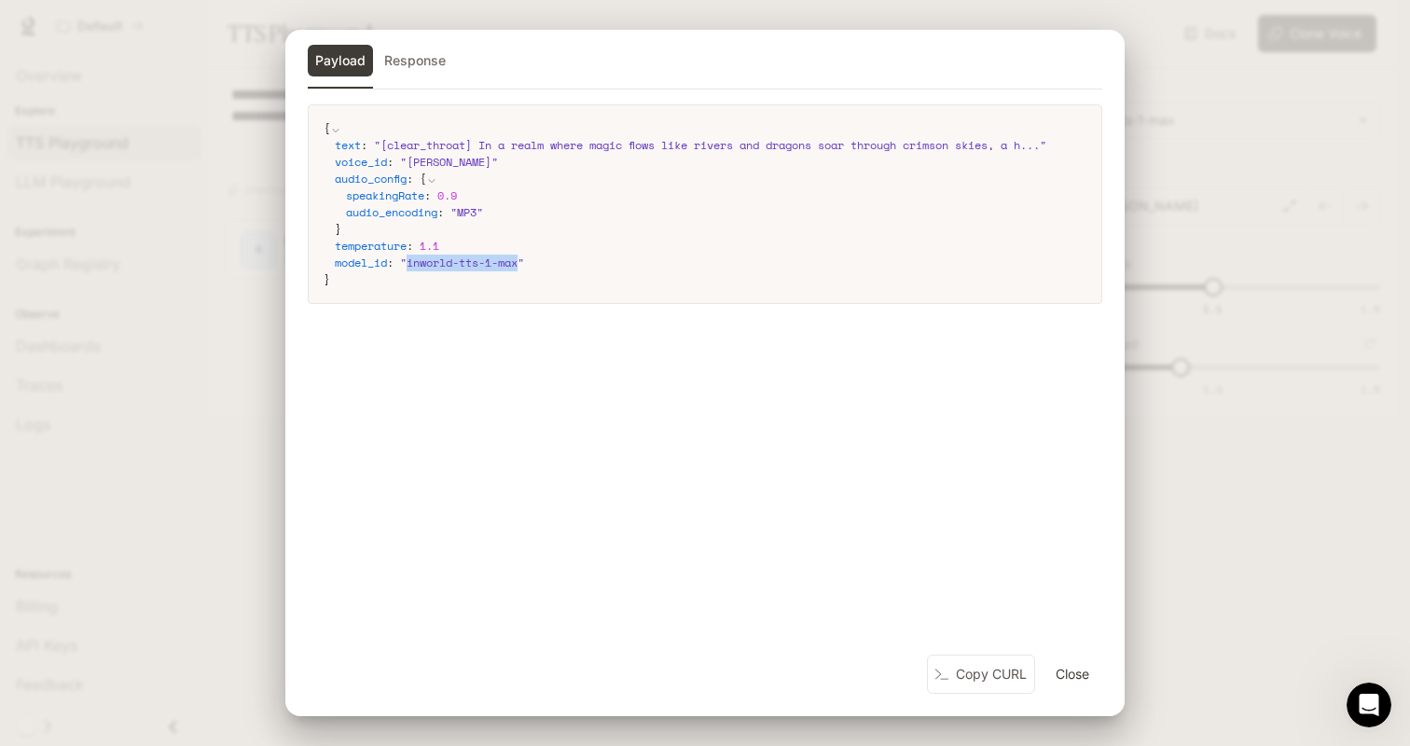
drag, startPoint x: 523, startPoint y: 262, endPoint x: 410, endPoint y: 264, distance: 112.8
click at [410, 264] on span "" inworld-tts-1-max "" at bounding box center [462, 263] width 124 height 16
copy span "inworld-tts-1-max"
type input "***"
